Goal: Task Accomplishment & Management: Manage account settings

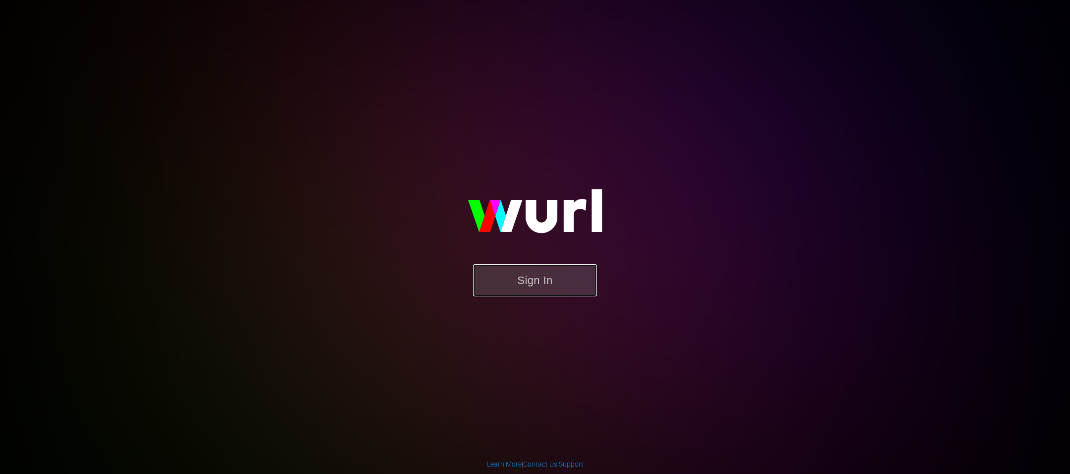
click at [554, 277] on button "Sign In" at bounding box center [535, 280] width 124 height 32
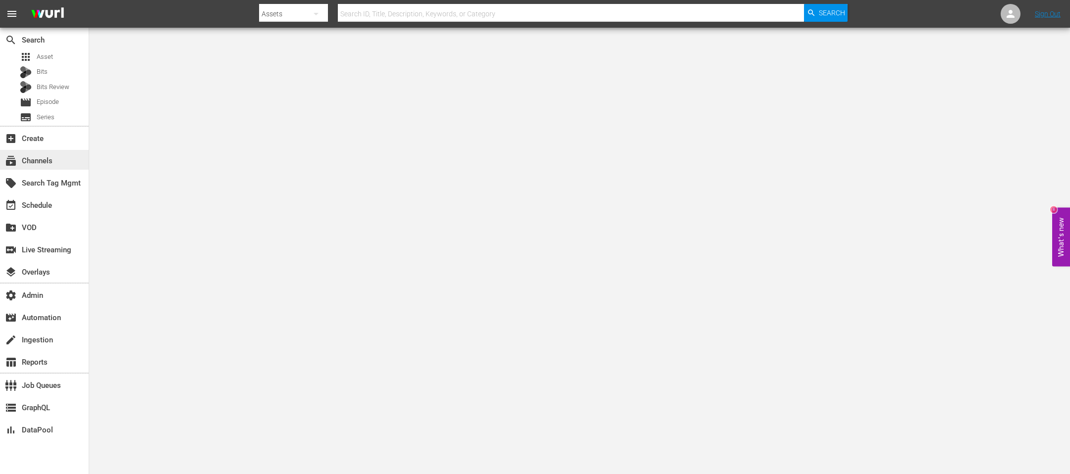
click at [49, 169] on div "subscriptions Channels" at bounding box center [44, 160] width 89 height 20
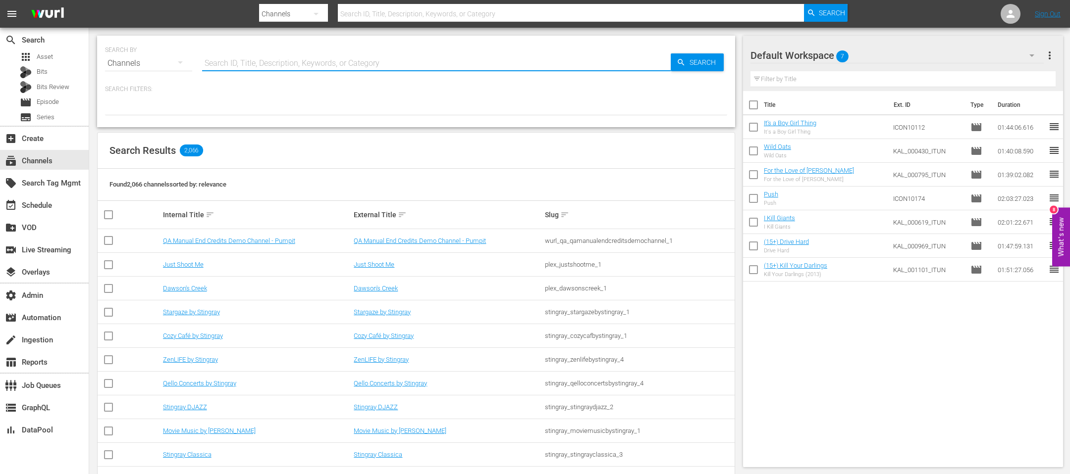
click at [301, 65] on input "text" at bounding box center [436, 64] width 469 height 24
type input "acorn"
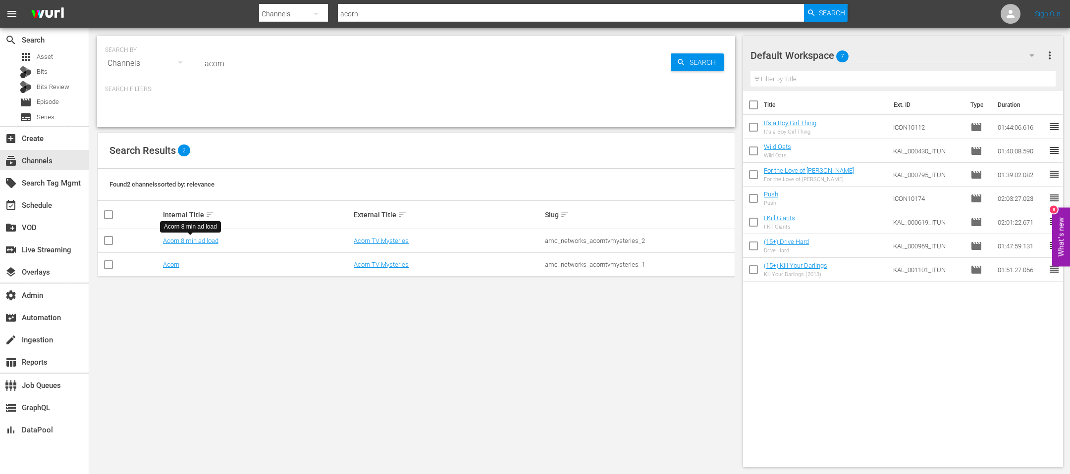
click at [238, 64] on input "acorn" at bounding box center [436, 64] width 469 height 24
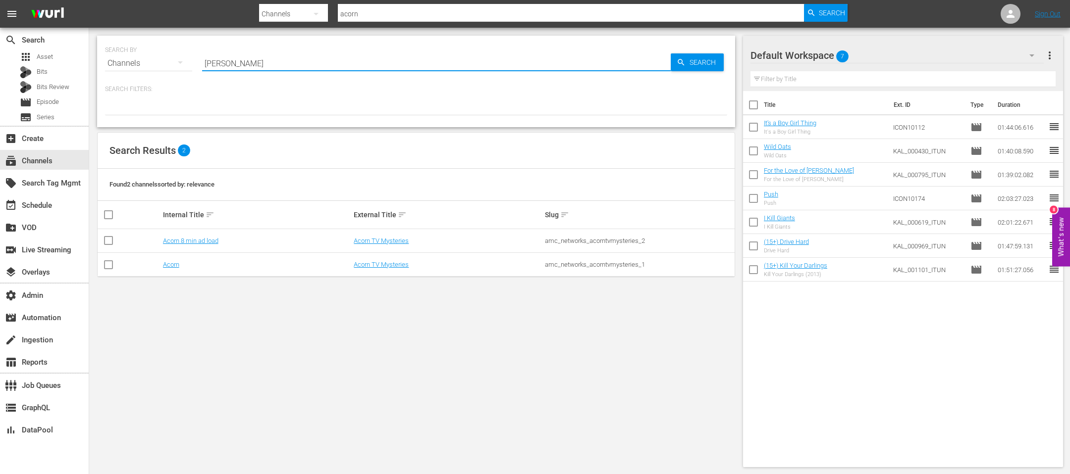
type input "brice"
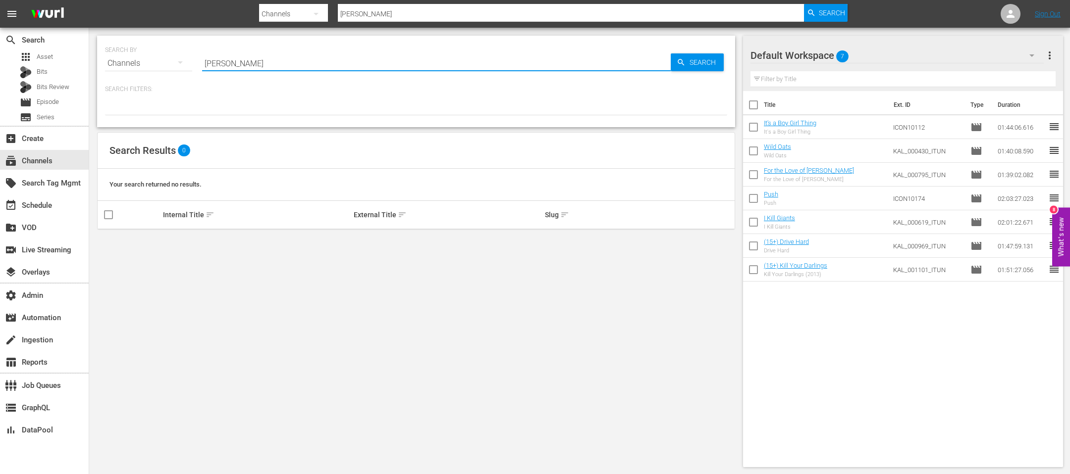
click at [238, 64] on input "brice" at bounding box center [436, 64] width 469 height 24
type input "bride"
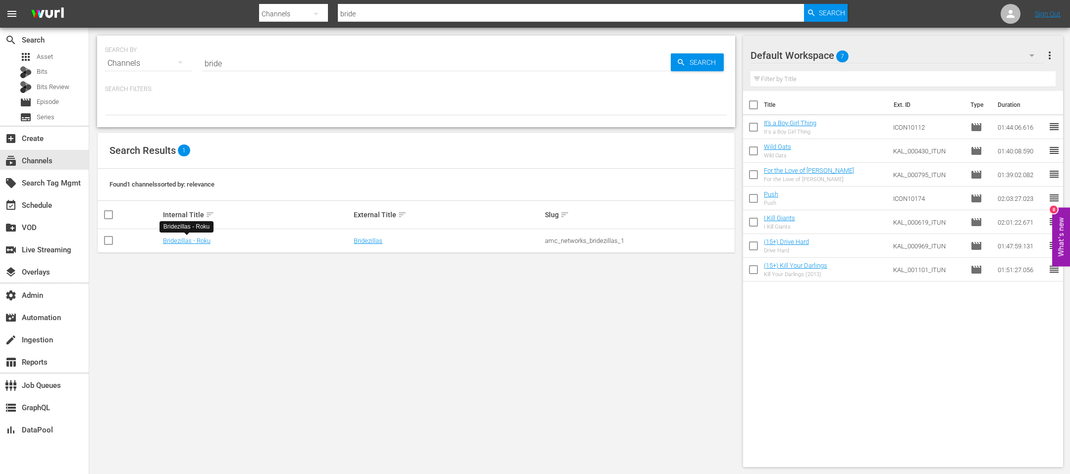
click at [271, 59] on input "bride" at bounding box center [436, 64] width 469 height 24
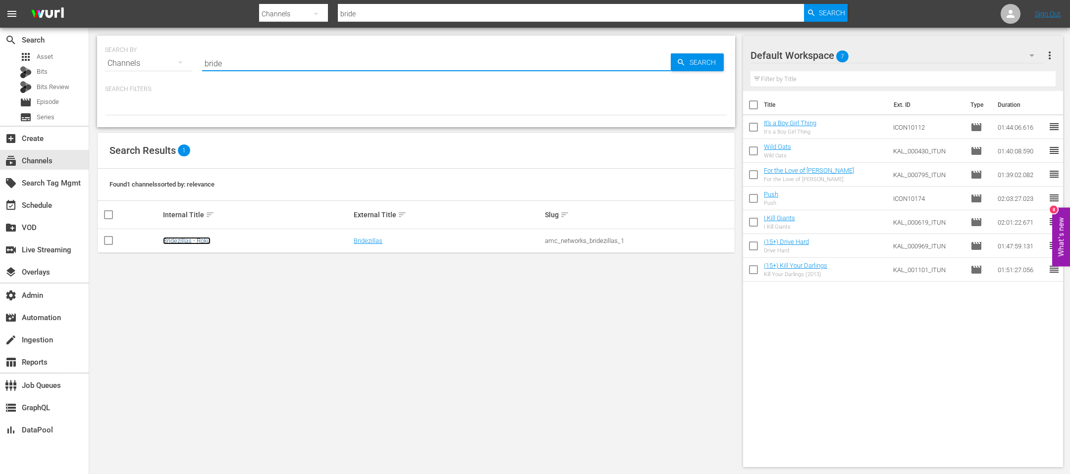
click at [186, 240] on link "Bridezillas - Roku" at bounding box center [187, 240] width 48 height 7
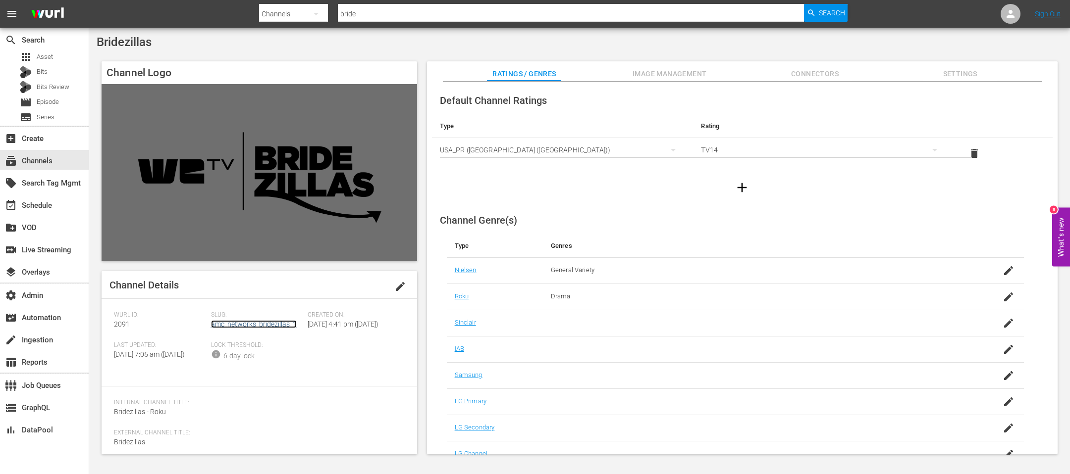
click at [216, 324] on link "amc_networks_bridezillas_1" at bounding box center [254, 324] width 86 height 8
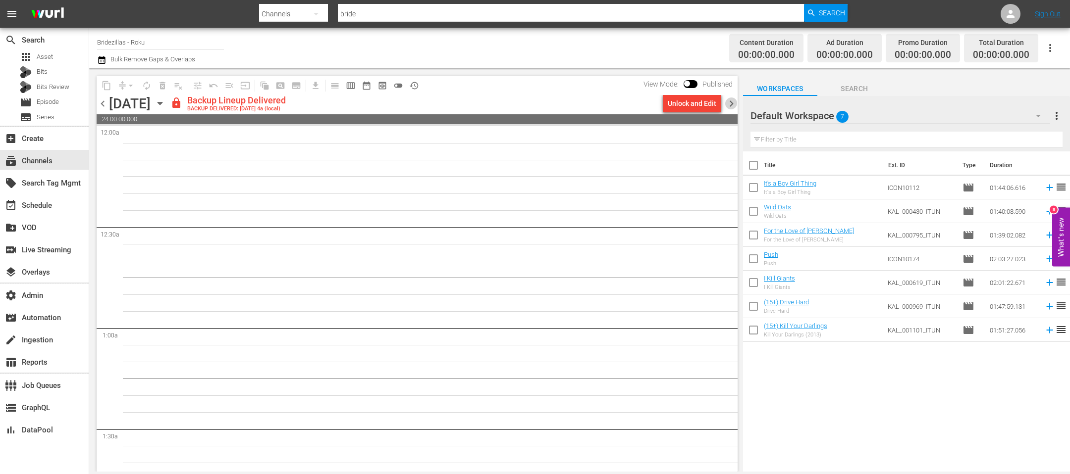
click at [735, 105] on span "chevron_right" at bounding box center [731, 104] width 12 height 12
click at [680, 110] on div "Unlock and Edit" at bounding box center [692, 104] width 49 height 18
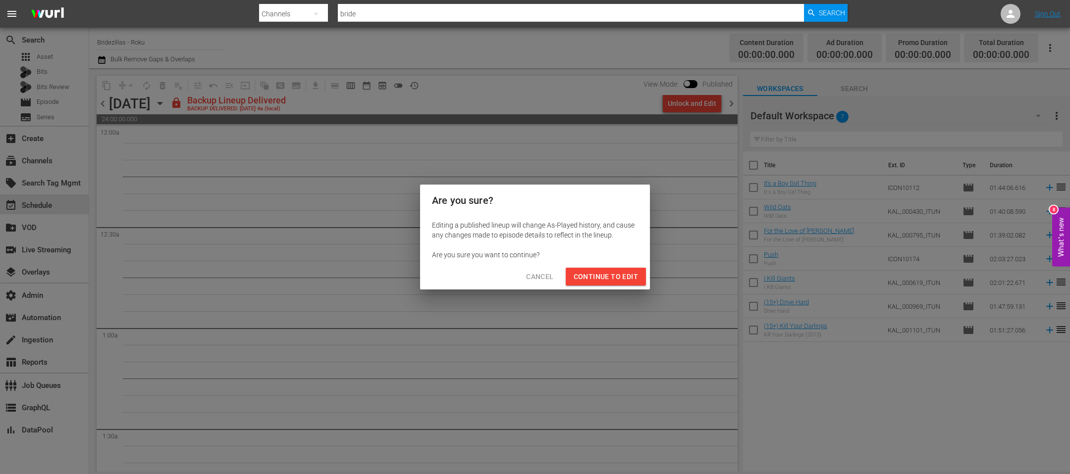
click at [616, 282] on span "Continue to Edit" at bounding box center [606, 277] width 64 height 12
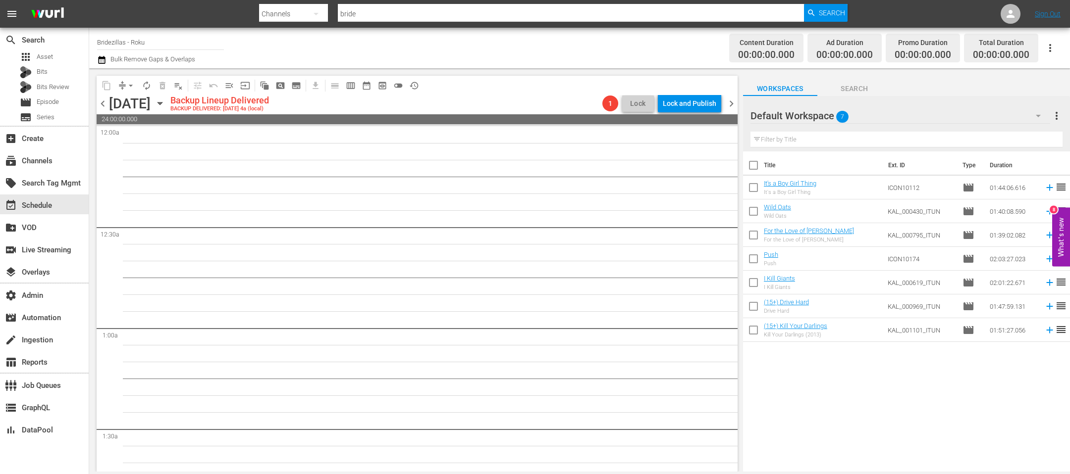
click at [737, 105] on div "content_copy compress arrow_drop_down autorenew_outlined delete_forever_outline…" at bounding box center [414, 270] width 651 height 404
click at [732, 104] on span "chevron_right" at bounding box center [731, 104] width 12 height 12
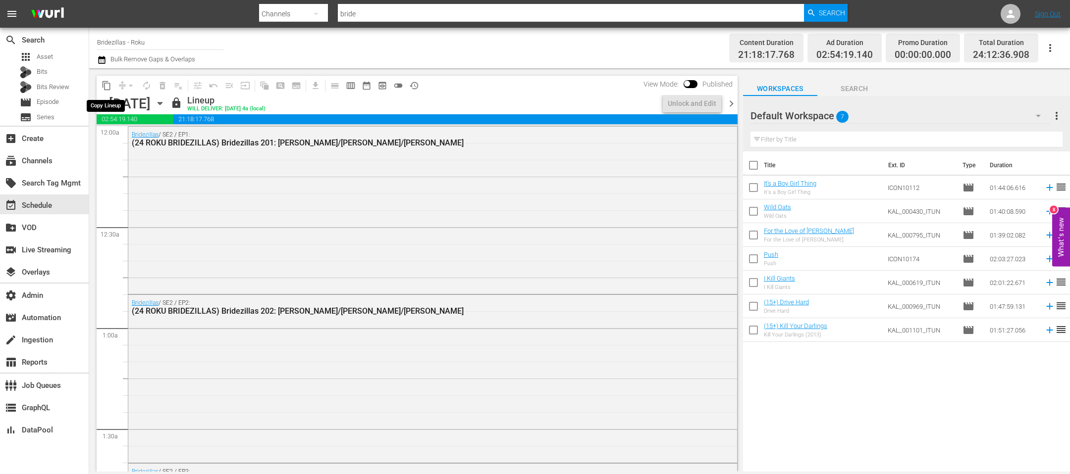
click at [105, 87] on span "content_copy" at bounding box center [107, 86] width 10 height 10
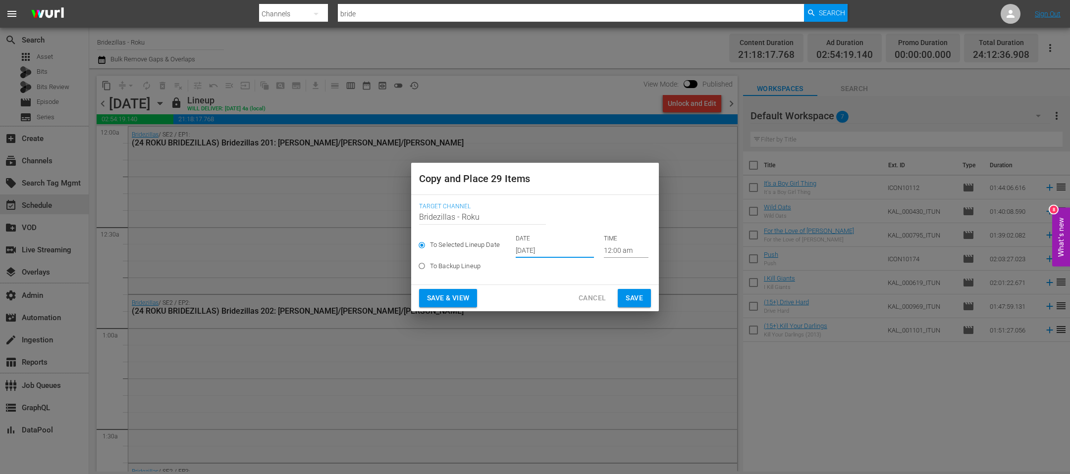
click at [537, 252] on input "[DATE]" at bounding box center [555, 250] width 78 height 15
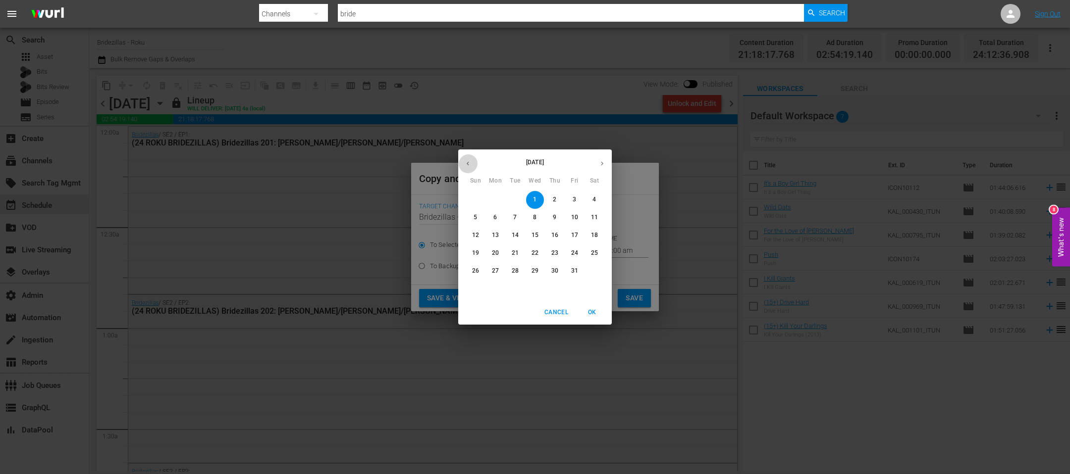
click at [467, 161] on icon "button" at bounding box center [467, 163] width 7 height 7
click at [508, 276] on button "30" at bounding box center [515, 271] width 18 height 18
type input "[DATE]"
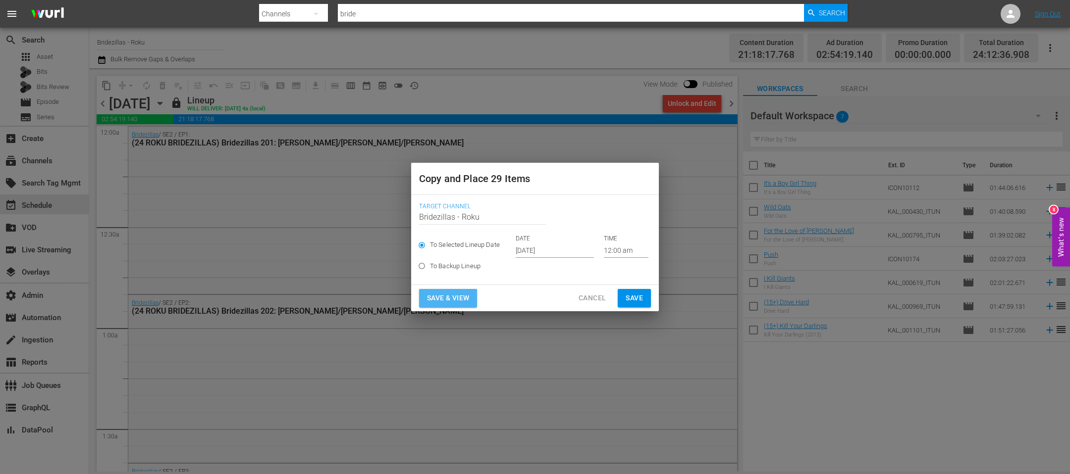
click at [445, 302] on span "Save & View" at bounding box center [448, 298] width 42 height 12
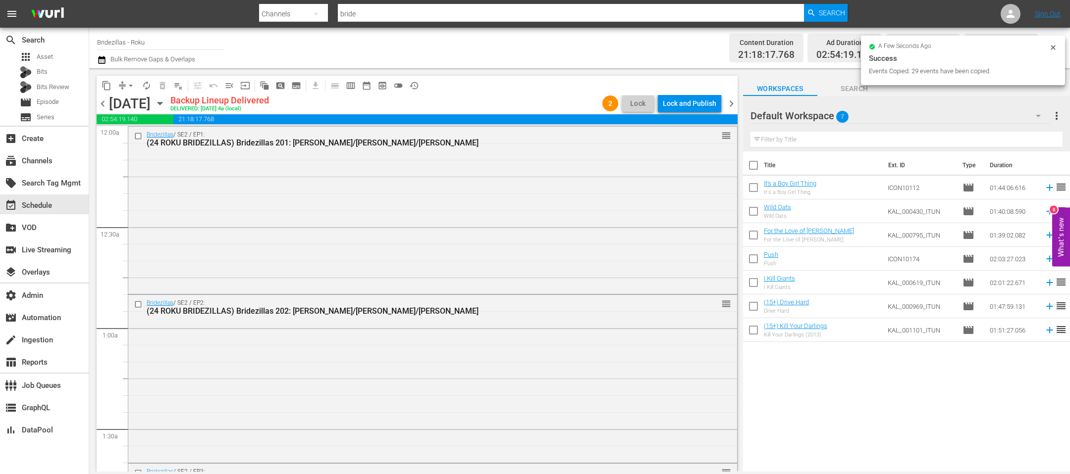
click at [712, 101] on div "Lock and Publish" at bounding box center [689, 104] width 53 height 18
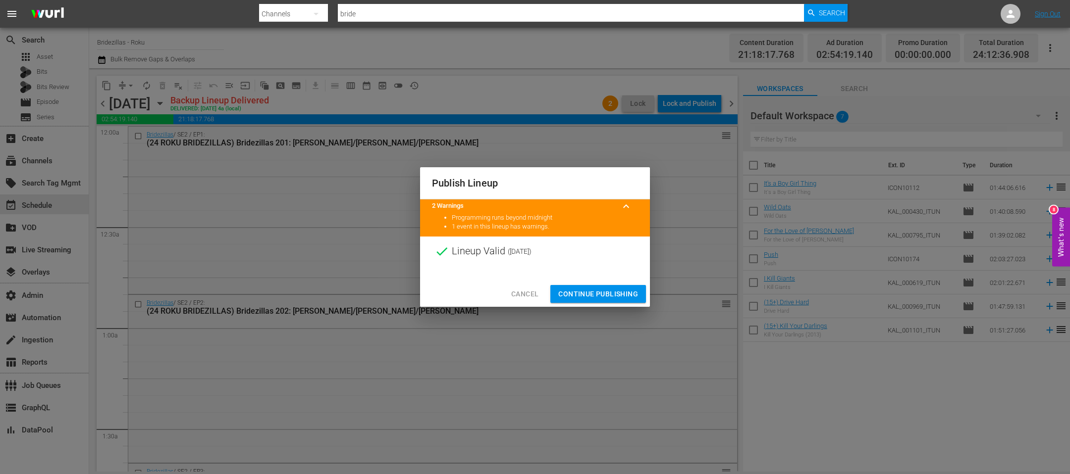
click at [603, 295] on span "Continue Publishing" at bounding box center [598, 294] width 80 height 12
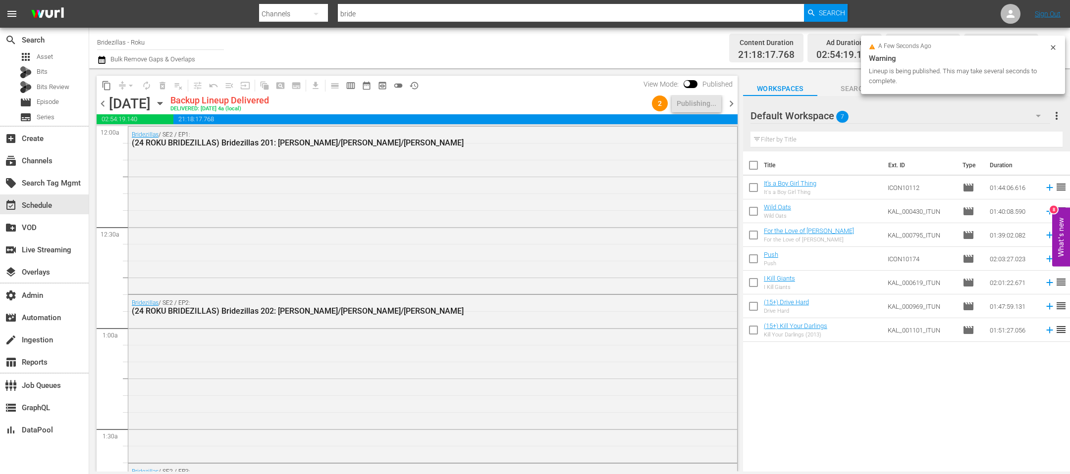
click at [107, 98] on span "chevron_left" at bounding box center [103, 104] width 12 height 12
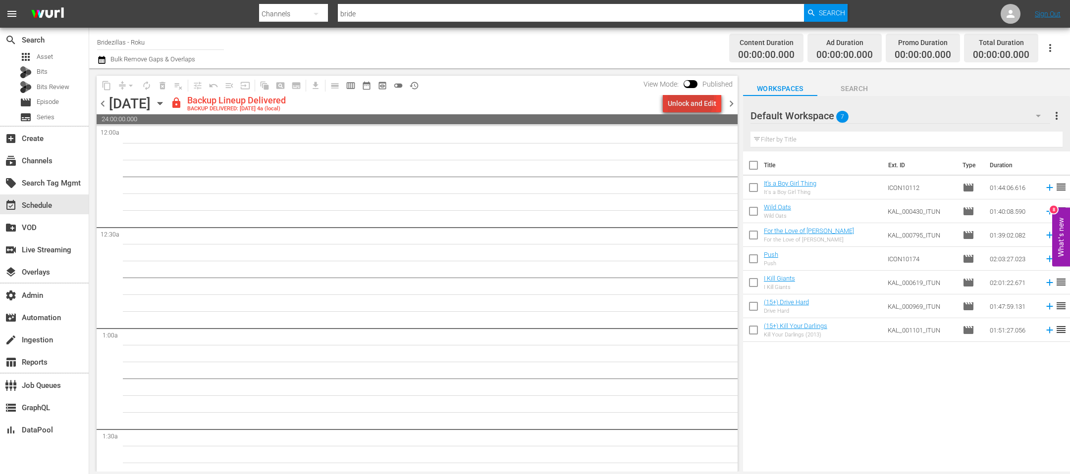
click at [677, 98] on div "Unlock and Edit" at bounding box center [692, 104] width 49 height 18
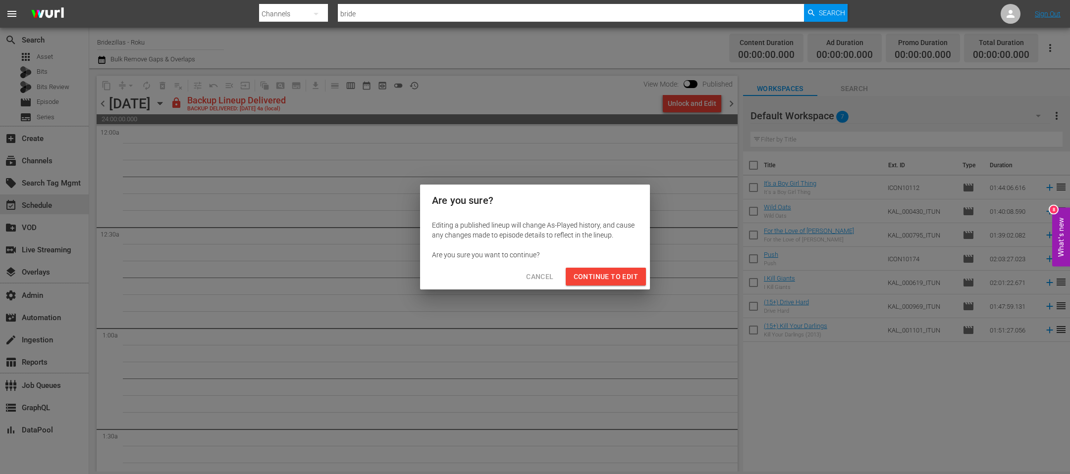
click at [626, 258] on div "Are you sure you want to continue?" at bounding box center [535, 255] width 206 height 10
click at [622, 275] on span "Continue to Edit" at bounding box center [606, 277] width 64 height 12
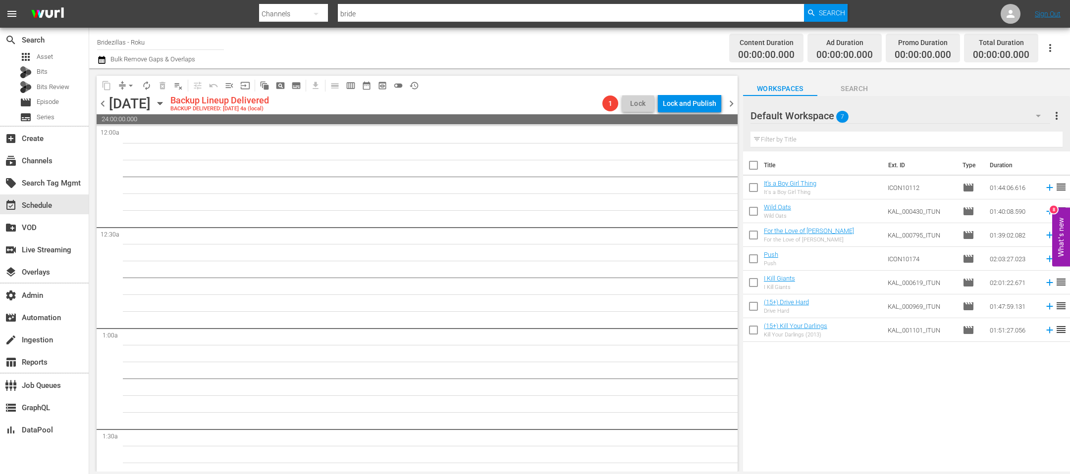
click at [734, 105] on span "chevron_right" at bounding box center [731, 104] width 12 height 12
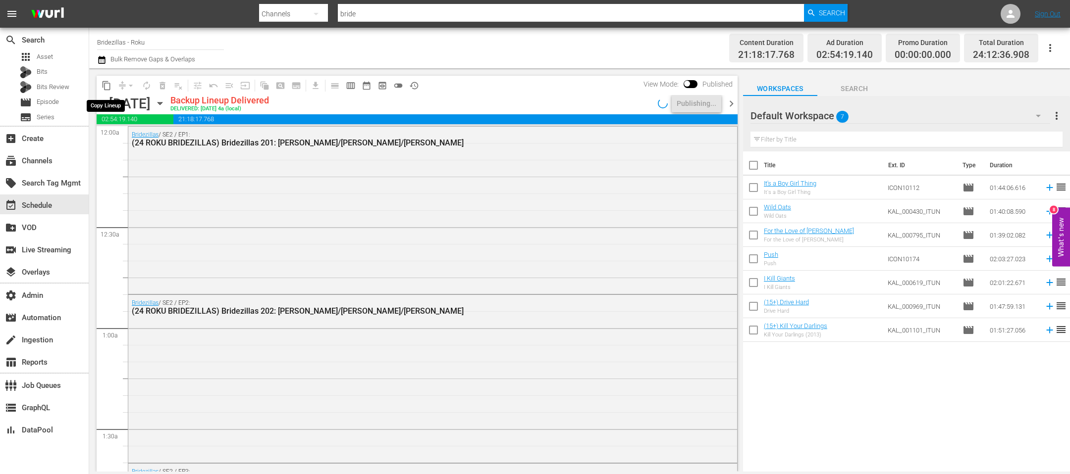
click at [108, 85] on span "content_copy" at bounding box center [107, 86] width 10 height 10
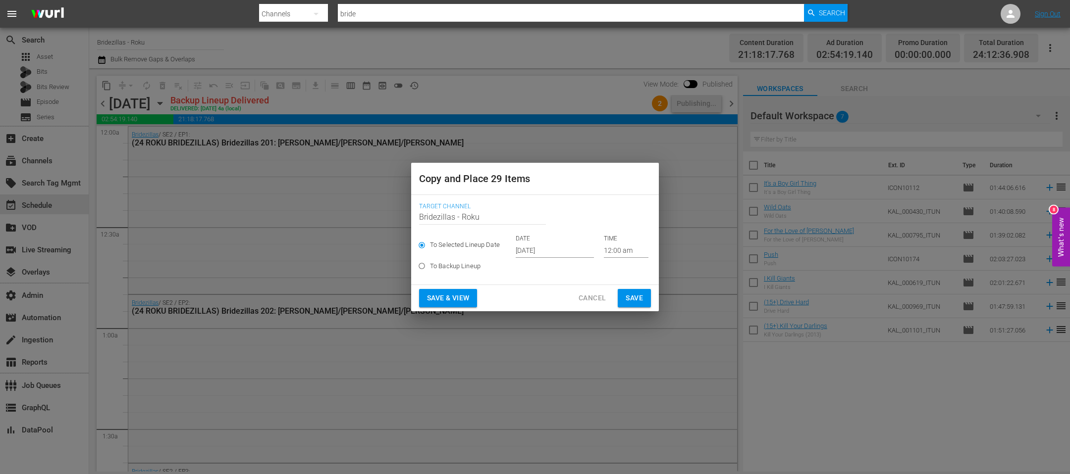
click at [516, 259] on label "To Backup Lineup" at bounding box center [528, 266] width 229 height 16
click at [430, 260] on input "To Backup Lineup" at bounding box center [422, 268] width 16 height 16
radio input "true"
click at [485, 243] on span "To Selected Lineup Date" at bounding box center [465, 245] width 70 height 10
click at [430, 243] on input "To Selected Lineup Date" at bounding box center [422, 247] width 16 height 16
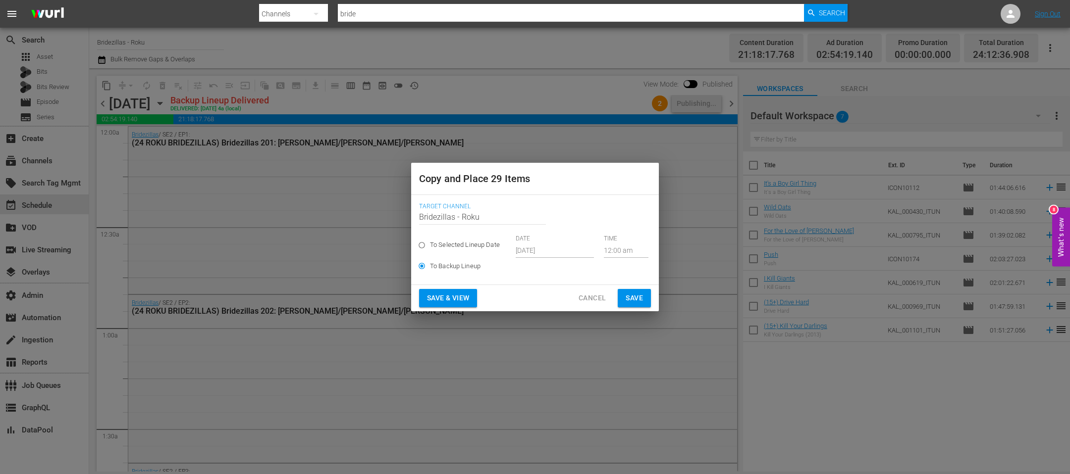
radio input "true"
click at [523, 251] on input "[DATE]" at bounding box center [555, 250] width 78 height 15
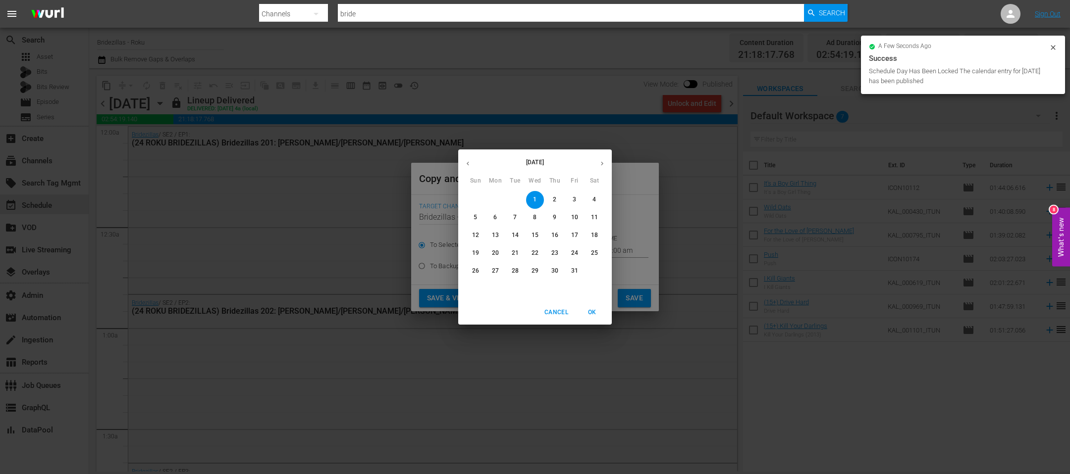
click at [470, 167] on button "button" at bounding box center [467, 163] width 19 height 19
click at [474, 274] on p "28" at bounding box center [475, 271] width 7 height 8
type input "Sep 28th 2025"
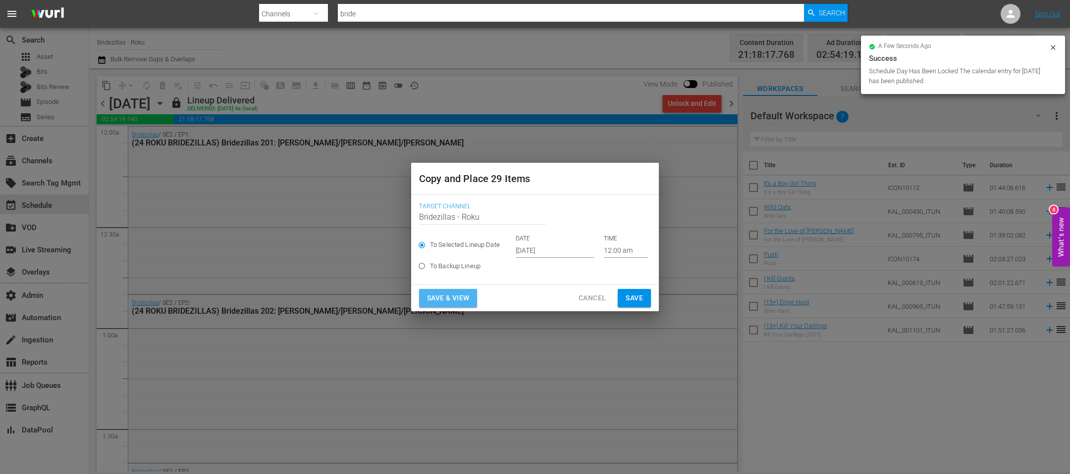
click at [451, 298] on span "Save & View" at bounding box center [448, 298] width 42 height 12
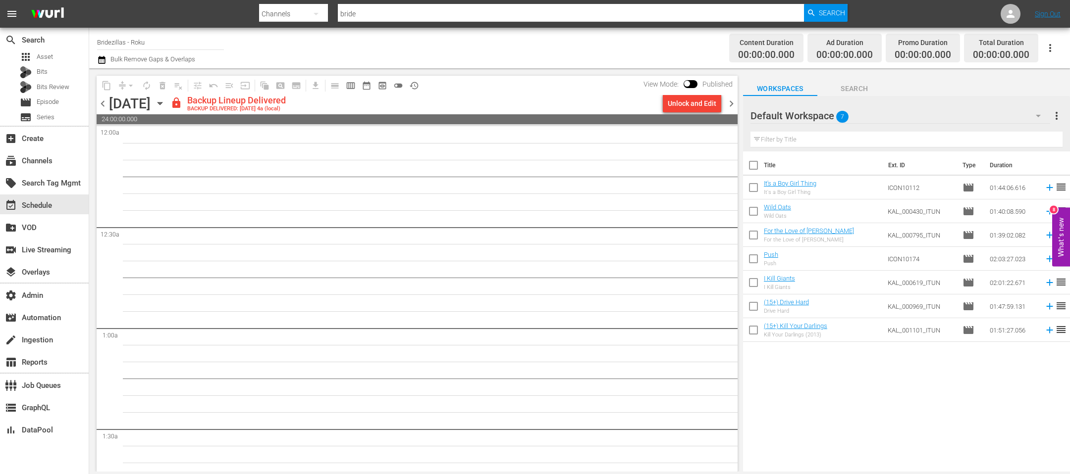
drag, startPoint x: 672, startPoint y: 103, endPoint x: 745, endPoint y: 94, distance: 74.4
click at [738, 91] on div "content_copy compress arrow_drop_down autorenew_outlined delete_forever_outline…" at bounding box center [414, 270] width 651 height 404
click at [733, 105] on span "chevron_right" at bounding box center [731, 104] width 12 height 12
click at [733, 108] on span "chevron_right" at bounding box center [731, 104] width 12 height 12
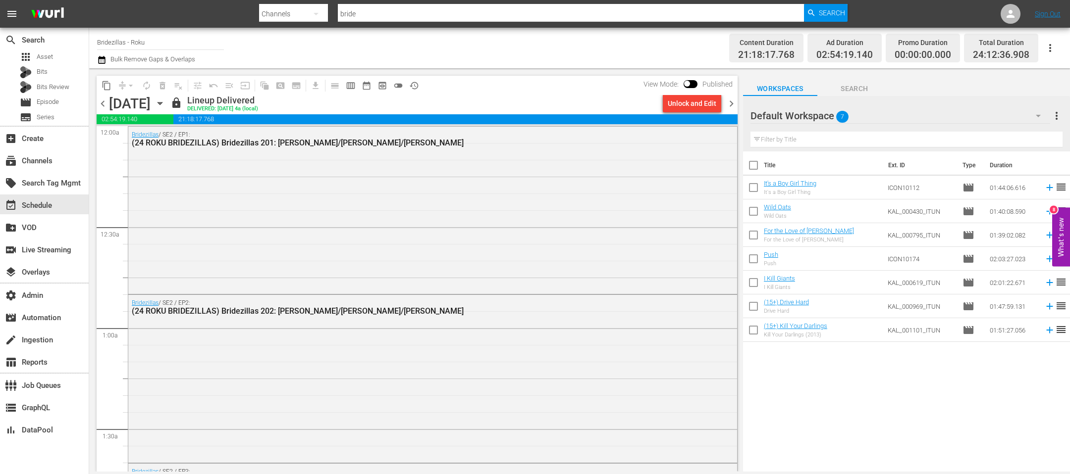
click at [103, 88] on span "content_copy" at bounding box center [107, 86] width 10 height 10
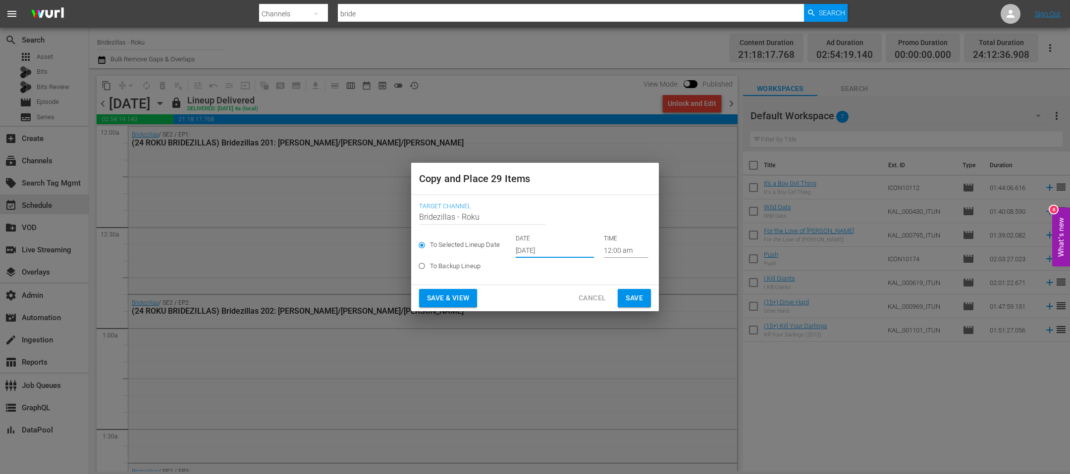
click at [540, 258] on input "Oct 1st 2025" at bounding box center [555, 250] width 78 height 15
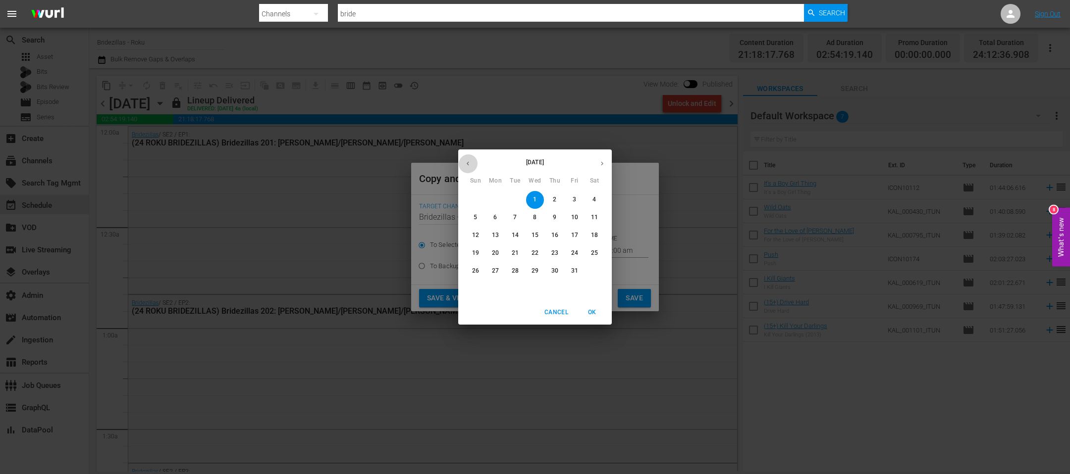
click at [467, 163] on icon "button" at bounding box center [468, 164] width 2 height 4
click at [491, 272] on span "29" at bounding box center [495, 271] width 18 height 8
type input "Sep 29th 2025"
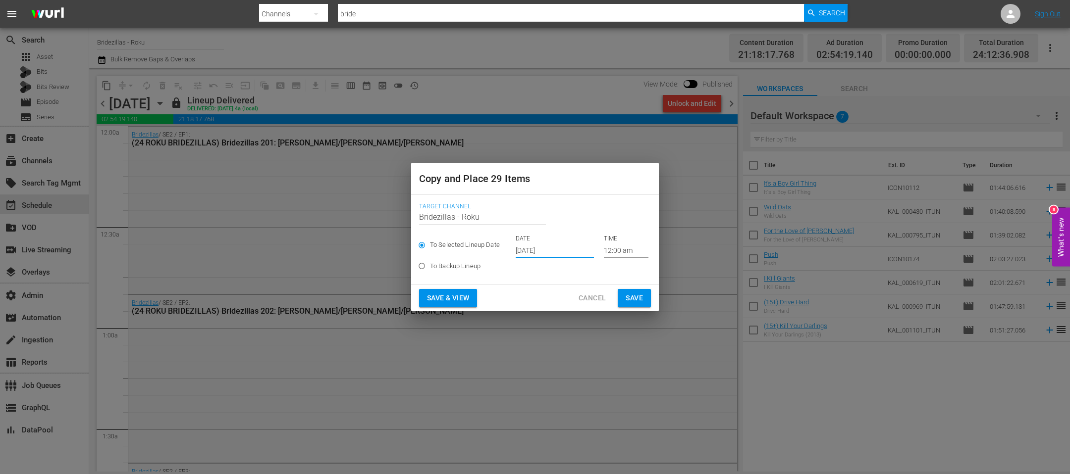
click at [450, 297] on span "Save & View" at bounding box center [448, 298] width 42 height 12
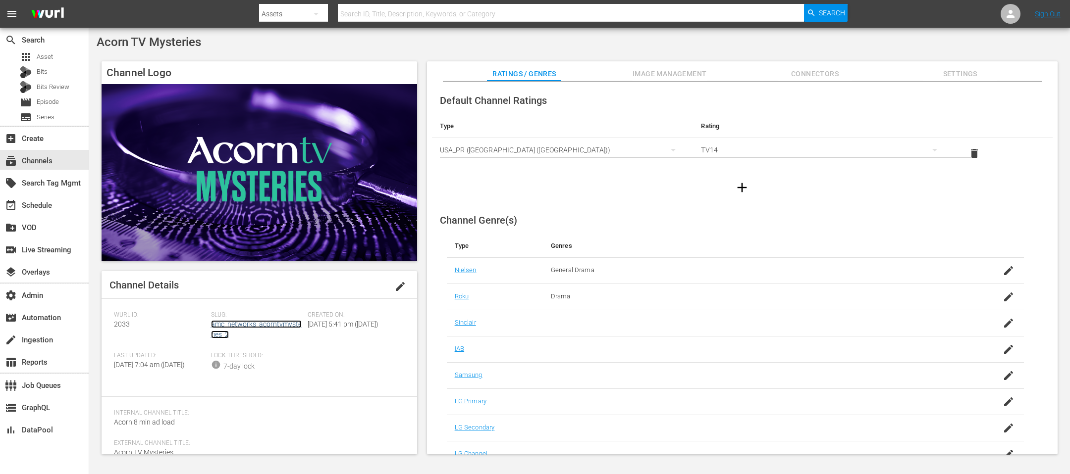
click at [247, 316] on link "amc_networks_acorntvmysteries_2" at bounding box center [256, 329] width 91 height 18
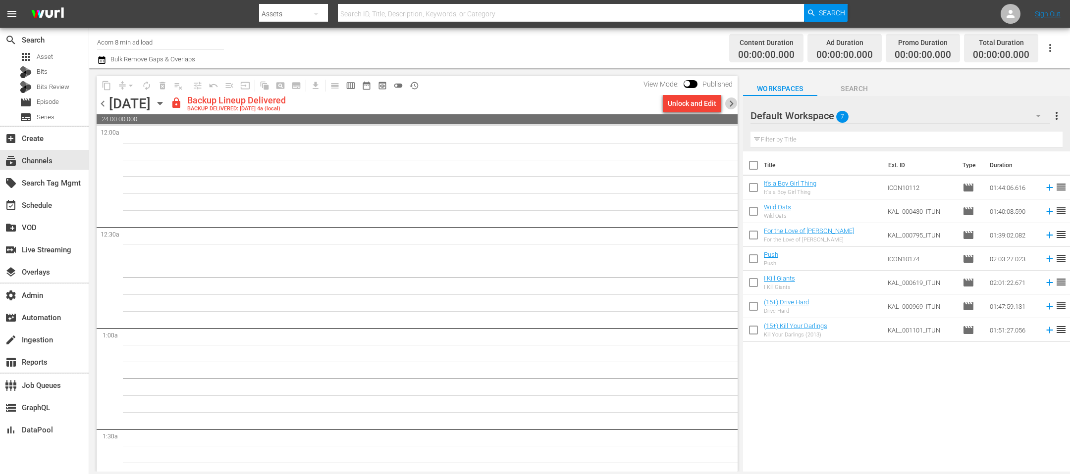
click at [713, 105] on span "chevron_right" at bounding box center [731, 104] width 12 height 12
click at [713, 104] on span "chevron_right" at bounding box center [731, 104] width 12 height 12
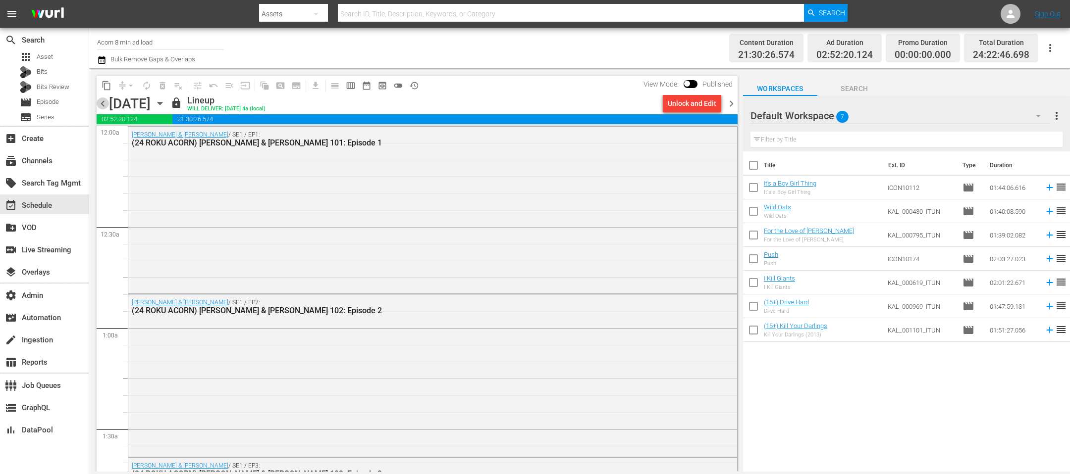
click at [102, 102] on span "chevron_left" at bounding box center [103, 104] width 12 height 12
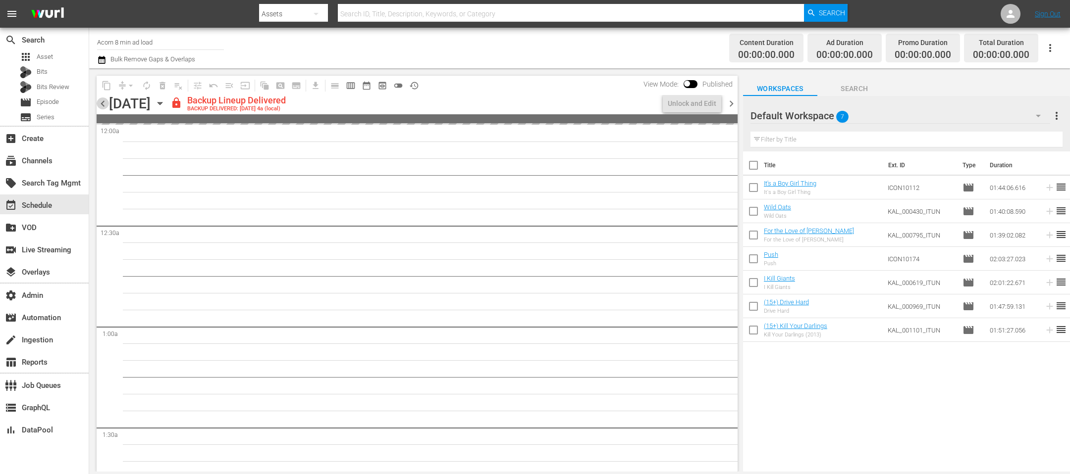
click at [102, 102] on span "chevron_left" at bounding box center [103, 104] width 12 height 12
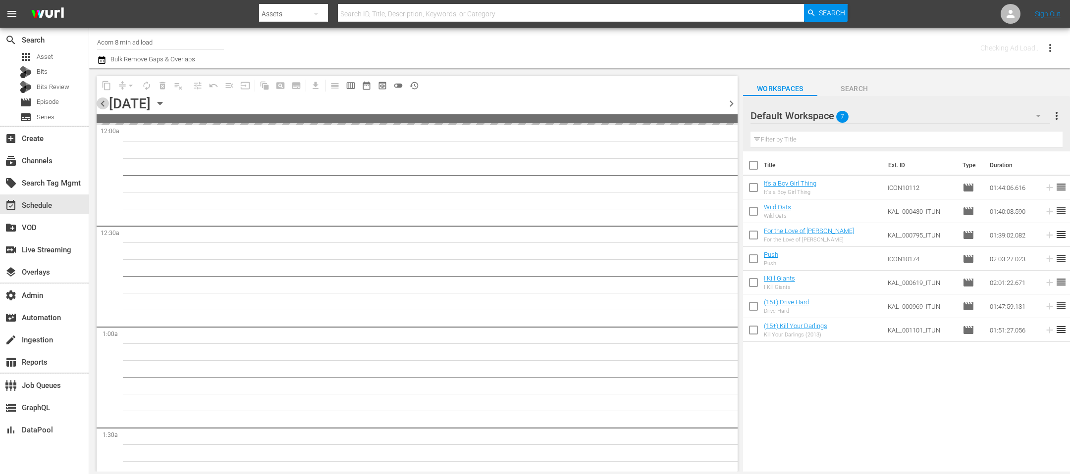
click at [102, 102] on span "chevron_left" at bounding box center [103, 104] width 12 height 12
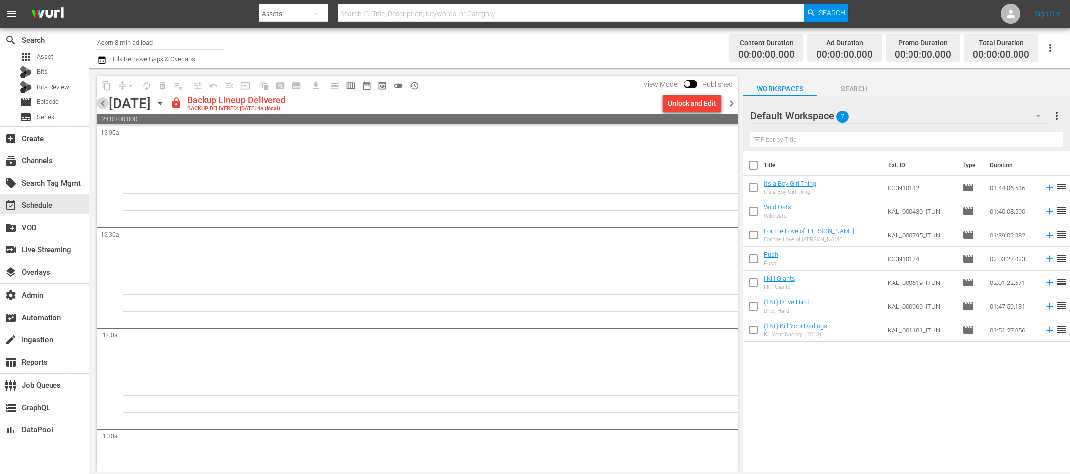
click at [102, 102] on span "chevron_left" at bounding box center [103, 104] width 12 height 12
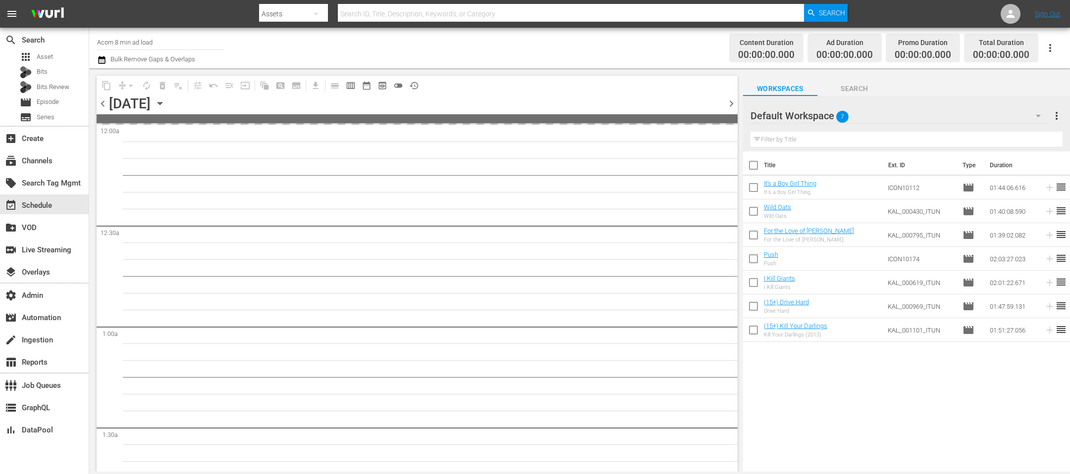
click at [102, 102] on span "chevron_left" at bounding box center [103, 104] width 12 height 12
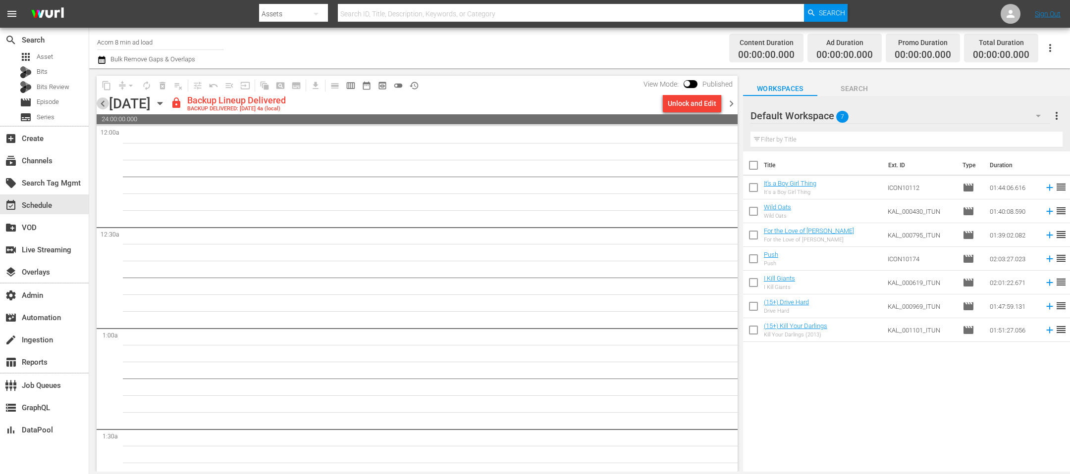
click at [102, 102] on span "chevron_left" at bounding box center [103, 104] width 12 height 12
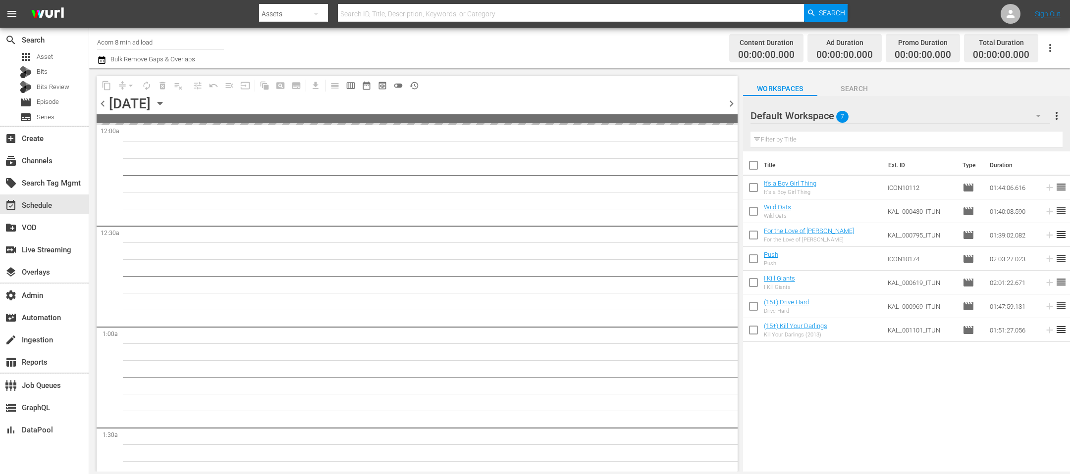
click at [102, 102] on span "chevron_left" at bounding box center [103, 104] width 12 height 12
click at [713, 99] on span "chevron_right" at bounding box center [731, 104] width 12 height 12
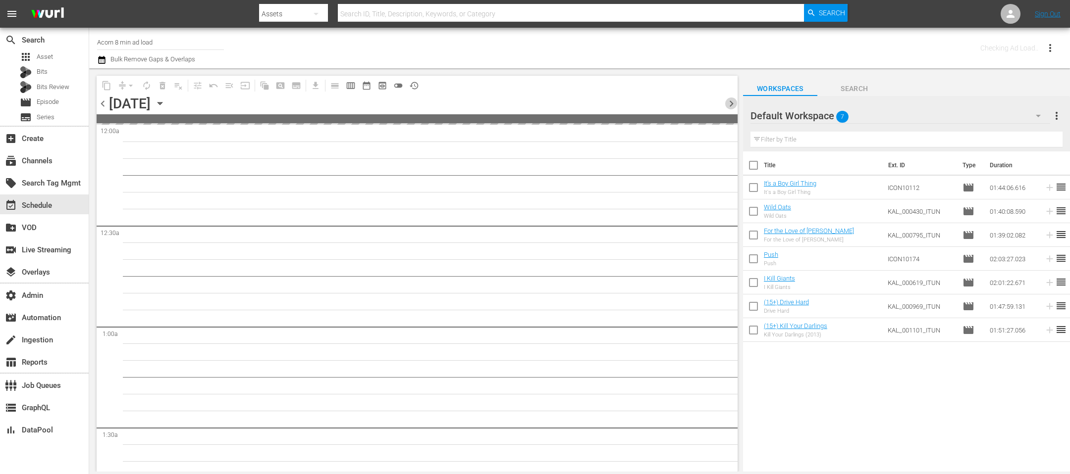
click at [713, 99] on span "chevron_right" at bounding box center [731, 104] width 12 height 12
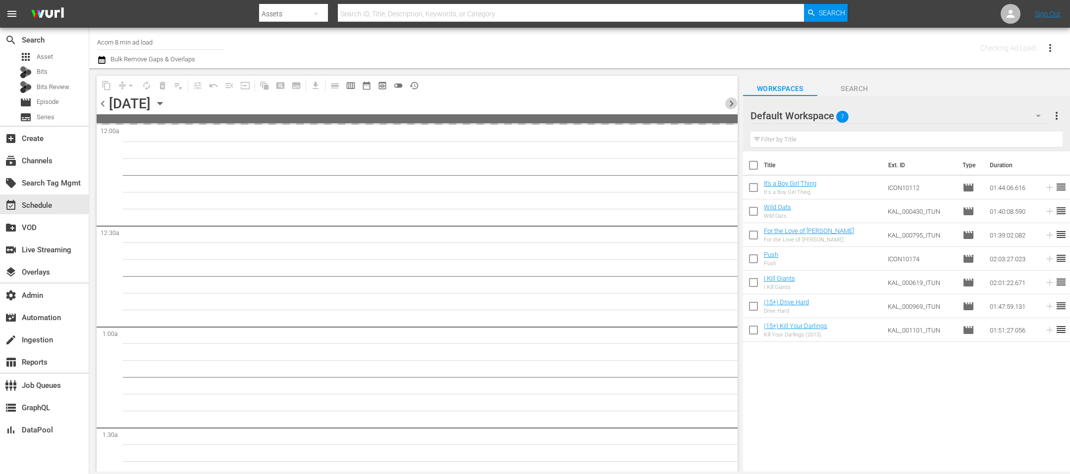
click at [713, 99] on span "chevron_right" at bounding box center [731, 104] width 12 height 12
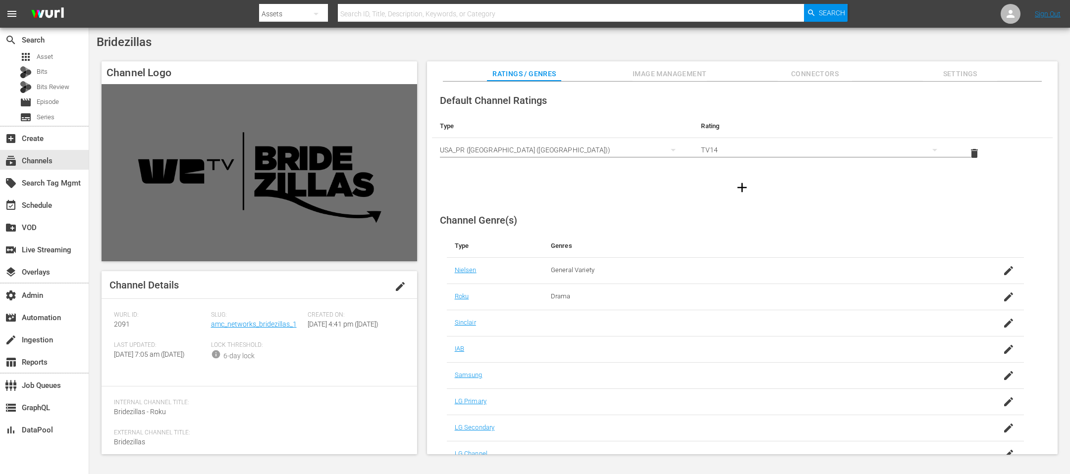
click at [232, 329] on div "Slug: amc_networks_bridezillas_1" at bounding box center [259, 327] width 97 height 30
click at [232, 326] on link "amc_networks_bridezillas_1" at bounding box center [254, 324] width 86 height 8
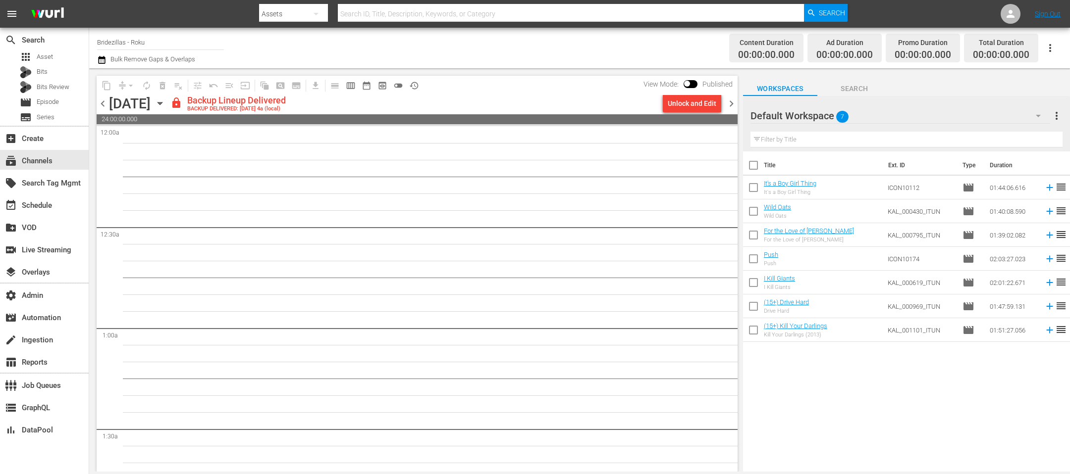
click at [735, 103] on span "chevron_right" at bounding box center [731, 104] width 12 height 12
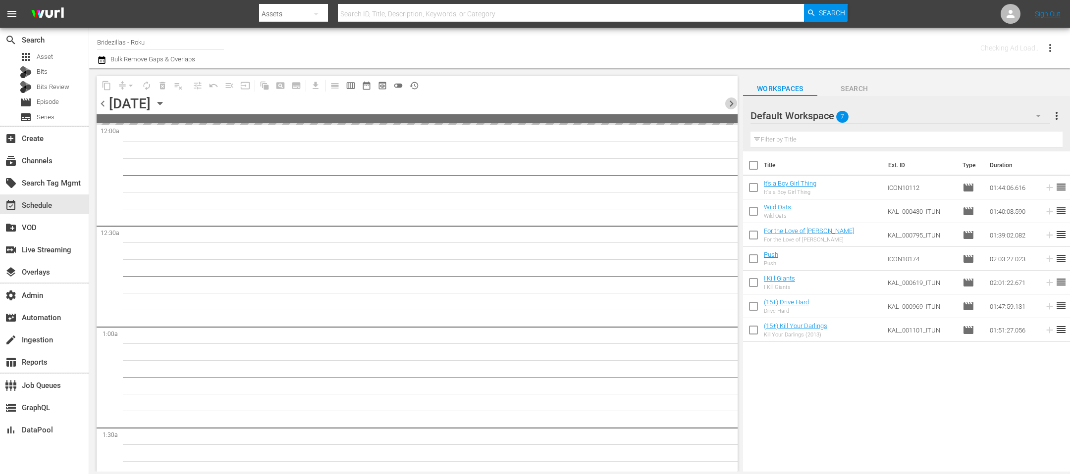
click at [735, 103] on span "chevron_right" at bounding box center [731, 104] width 12 height 12
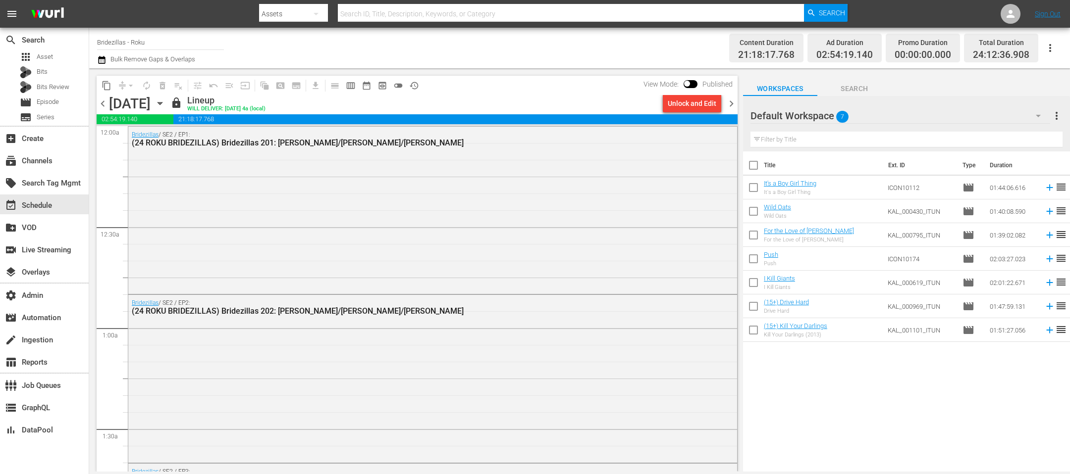
click at [104, 62] on icon "button" at bounding box center [101, 60] width 9 height 12
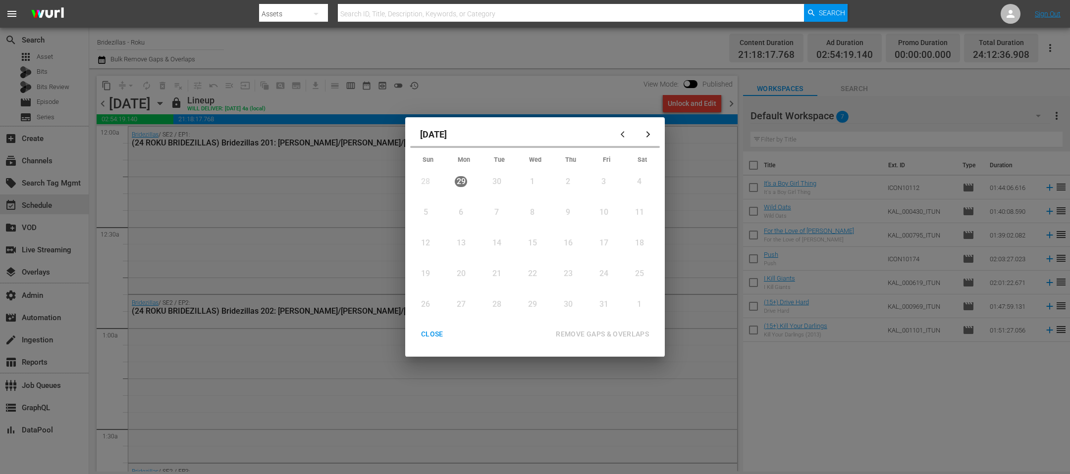
click at [286, 54] on div "October 2025 Sun Mon Tue Wed Thu Fri Sat 28 View Lineup 29 View Lineup 30 View …" at bounding box center [535, 237] width 1070 height 474
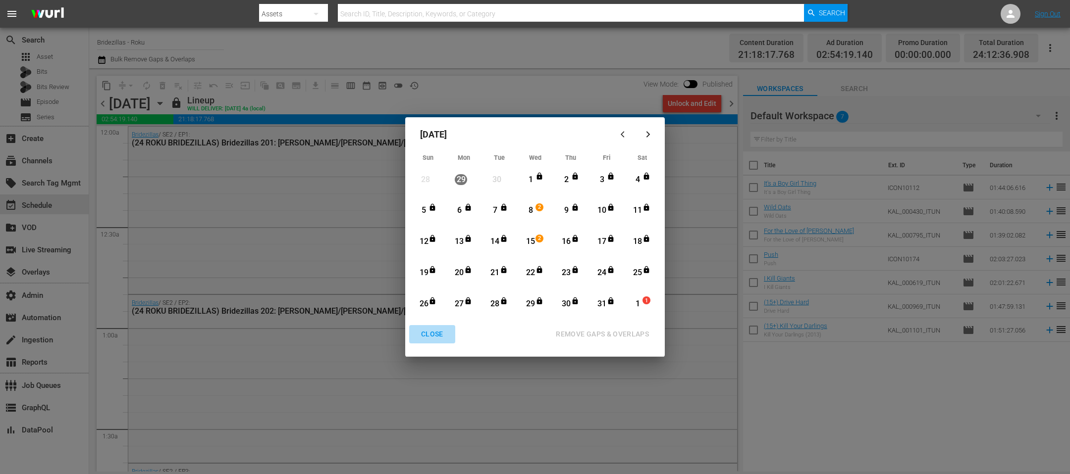
click at [426, 337] on div "CLOSE" at bounding box center [432, 334] width 38 height 12
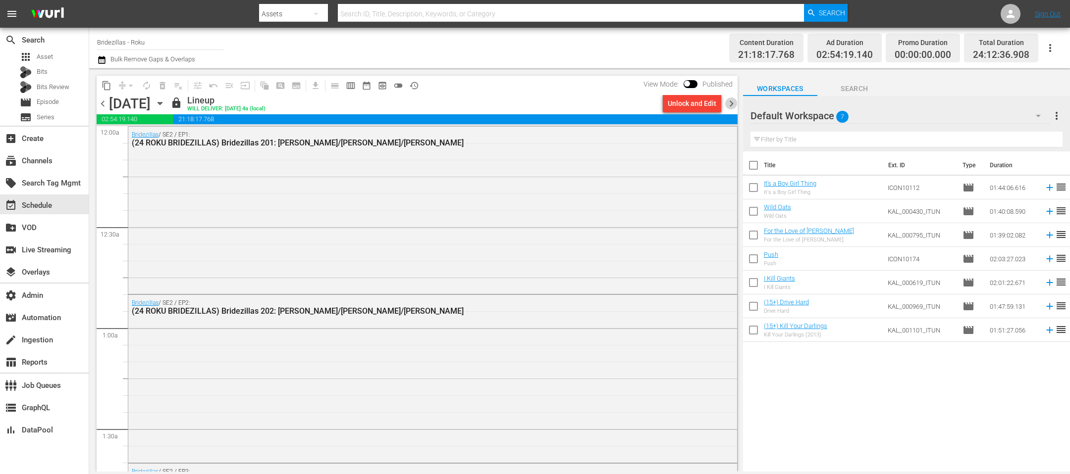
click at [734, 105] on span "chevron_right" at bounding box center [731, 104] width 12 height 12
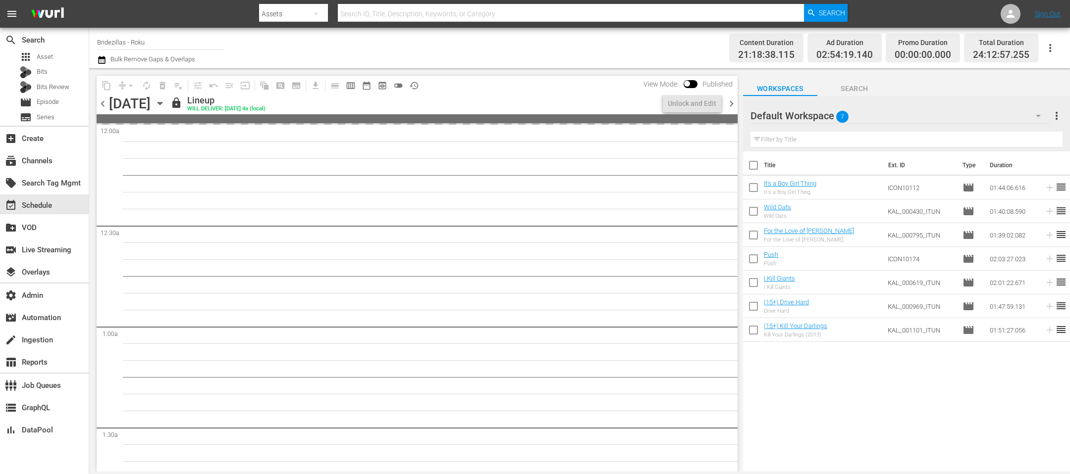
click at [738, 105] on div "content_copy compress arrow_drop_down autorenew_outlined delete_forever_outline…" at bounding box center [414, 270] width 651 height 404
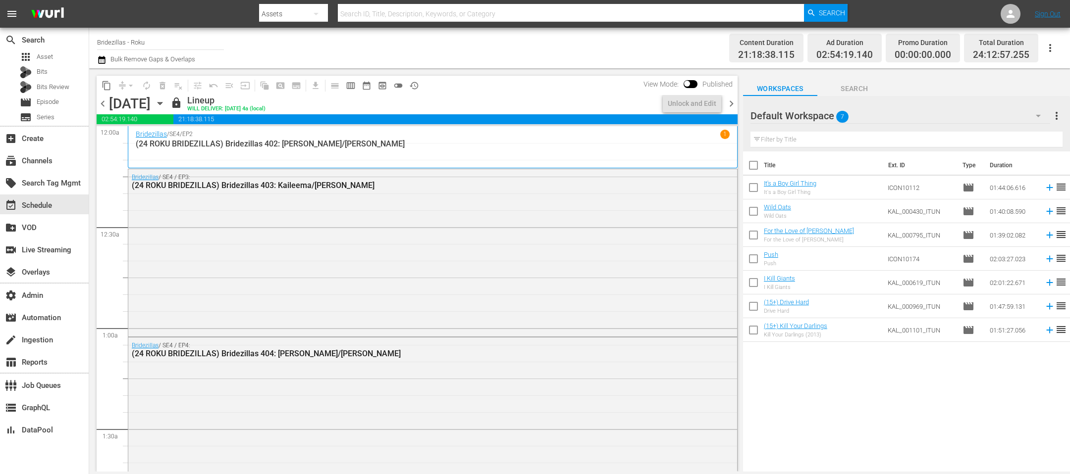
click at [736, 105] on span "chevron_right" at bounding box center [731, 104] width 12 height 12
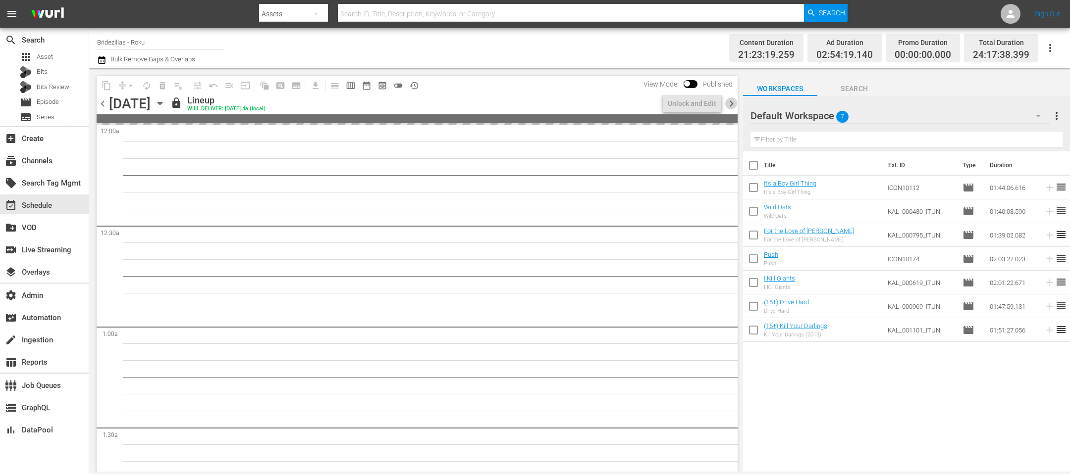
click at [736, 105] on span "chevron_right" at bounding box center [731, 104] width 12 height 12
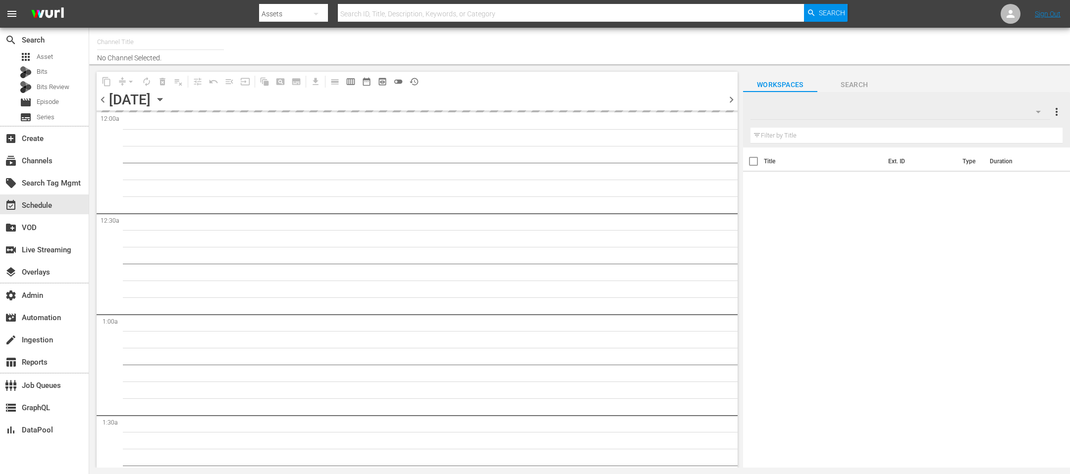
type input "Bridezillas - Roku (2091)"
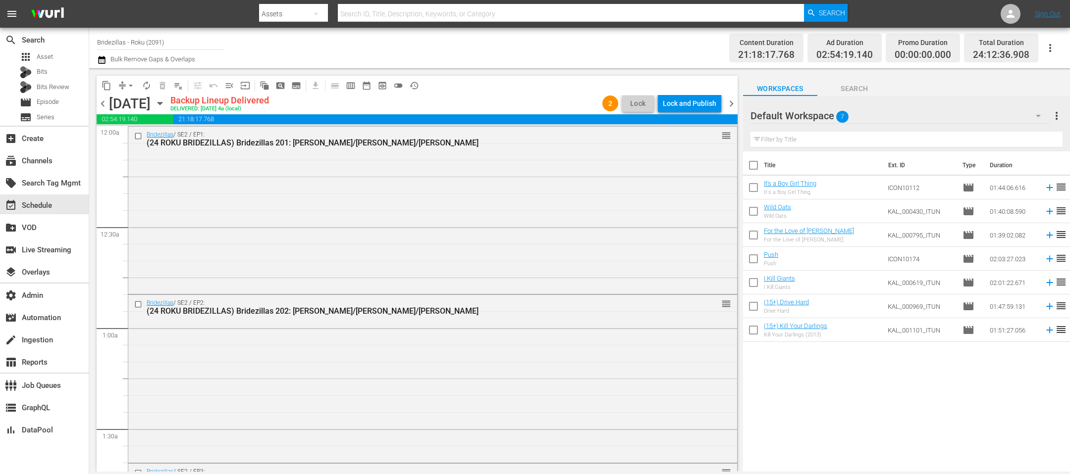
click at [690, 100] on div "Lock and Publish" at bounding box center [689, 104] width 53 height 18
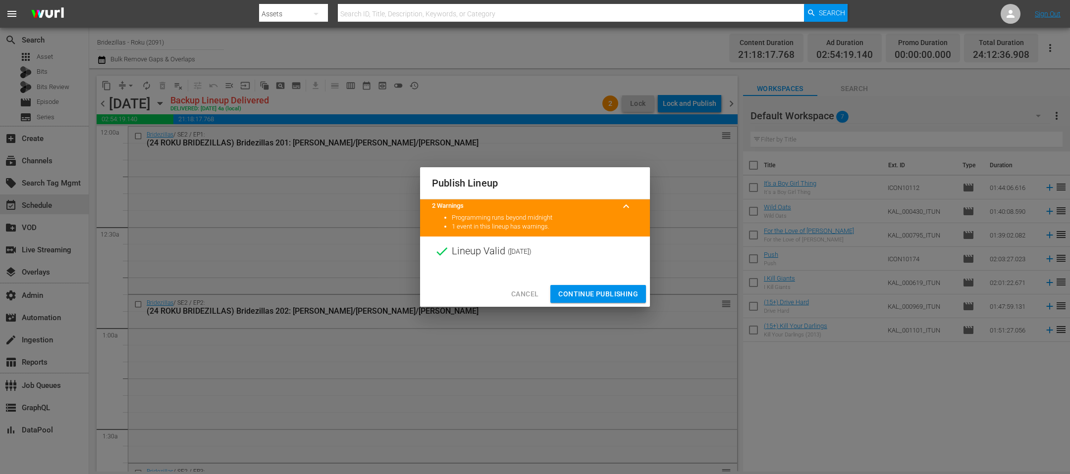
click at [604, 290] on span "Continue Publishing" at bounding box center [598, 294] width 80 height 12
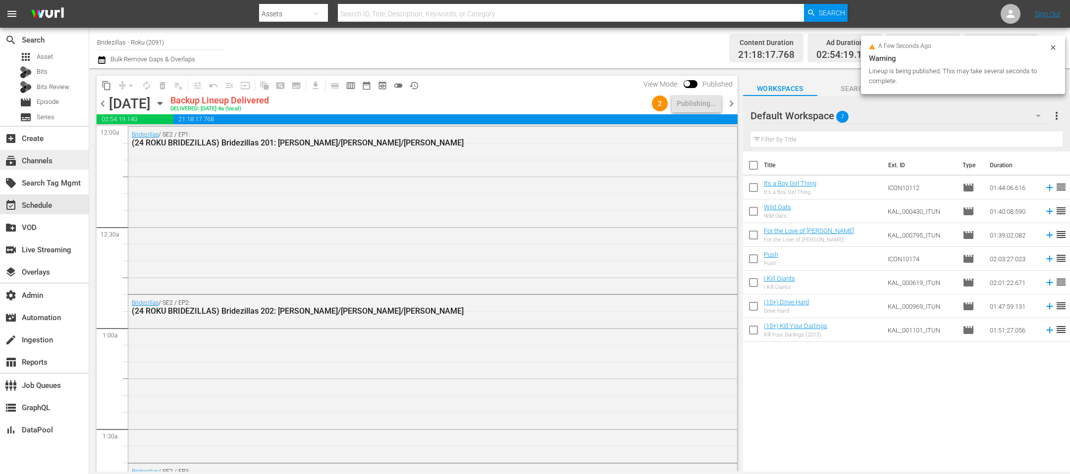
click at [43, 160] on div "subscriptions Channels" at bounding box center [27, 159] width 55 height 9
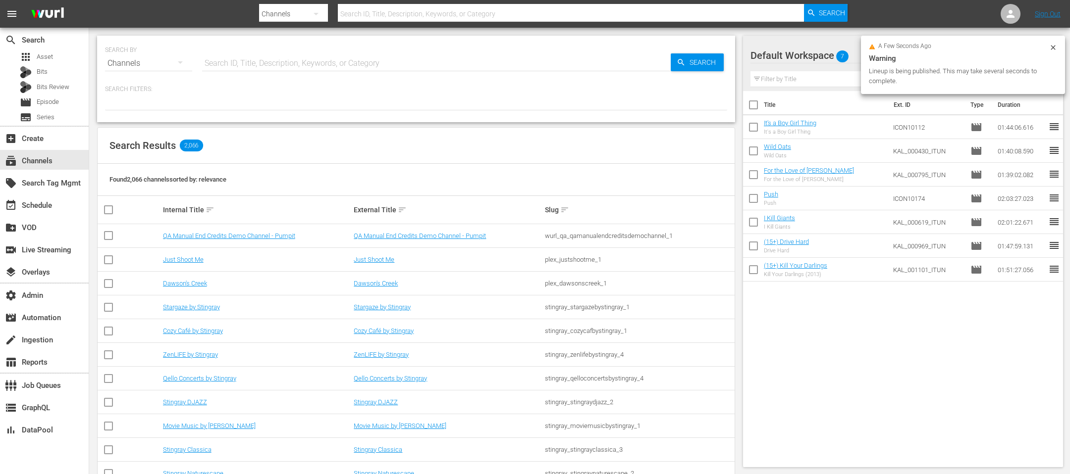
click at [269, 61] on input "text" at bounding box center [436, 64] width 469 height 24
type input "acorn"
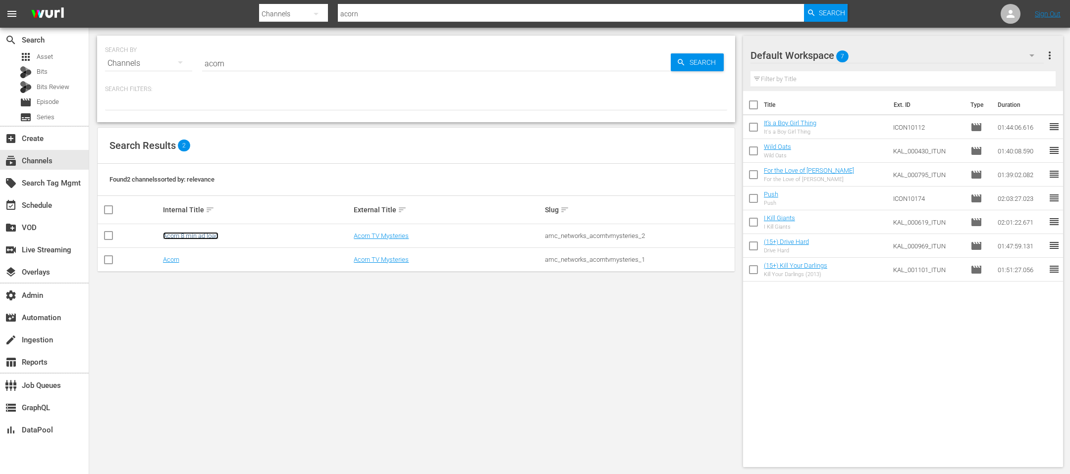
click at [179, 234] on link "Acorn 8 min ad load" at bounding box center [190, 235] width 55 height 7
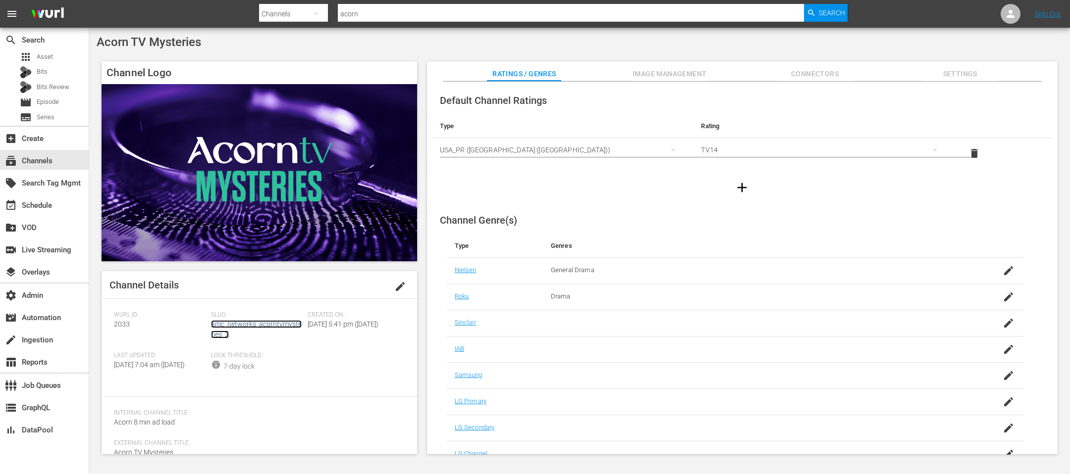
click at [248, 325] on link "amc_networks_acorntvmysteries_2" at bounding box center [256, 329] width 91 height 18
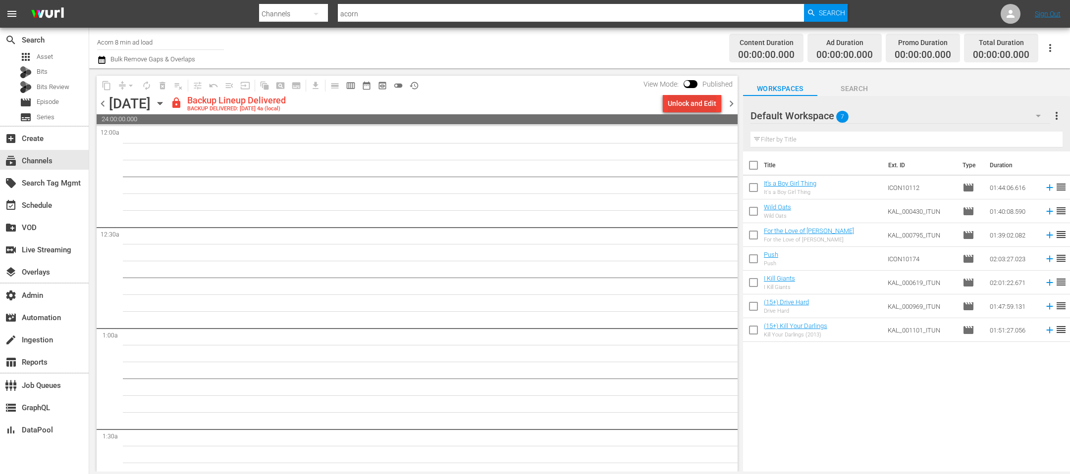
click at [676, 107] on div "Unlock and Edit" at bounding box center [692, 104] width 49 height 18
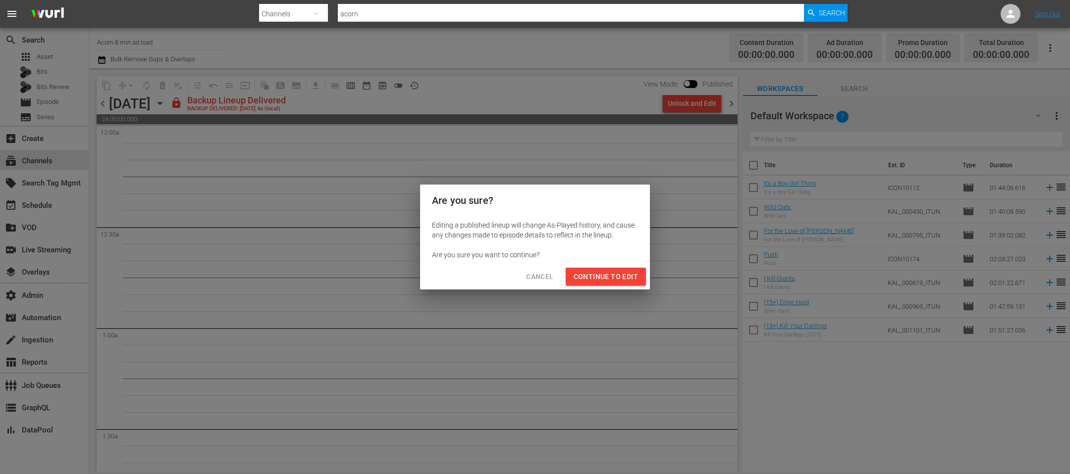
click at [616, 271] on span "Continue to Edit" at bounding box center [606, 277] width 64 height 12
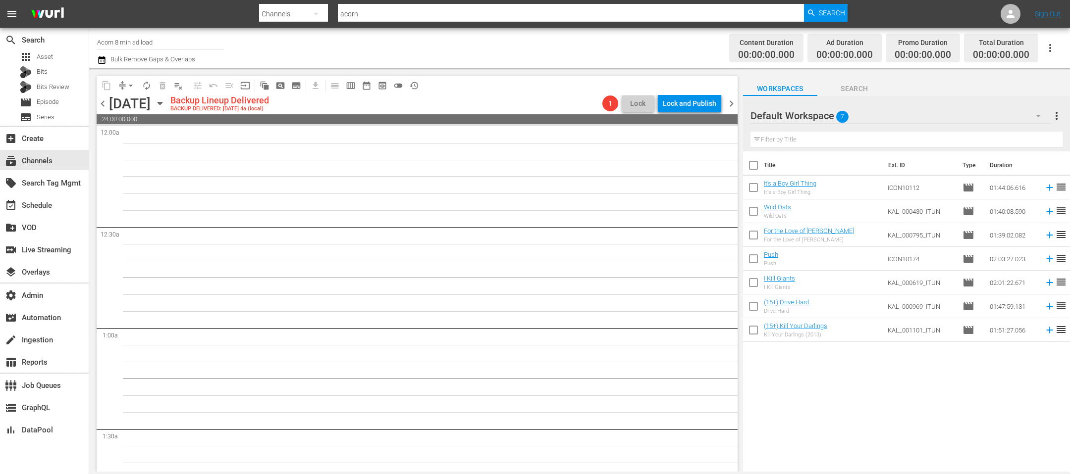
click at [731, 102] on span "chevron_right" at bounding box center [731, 104] width 12 height 12
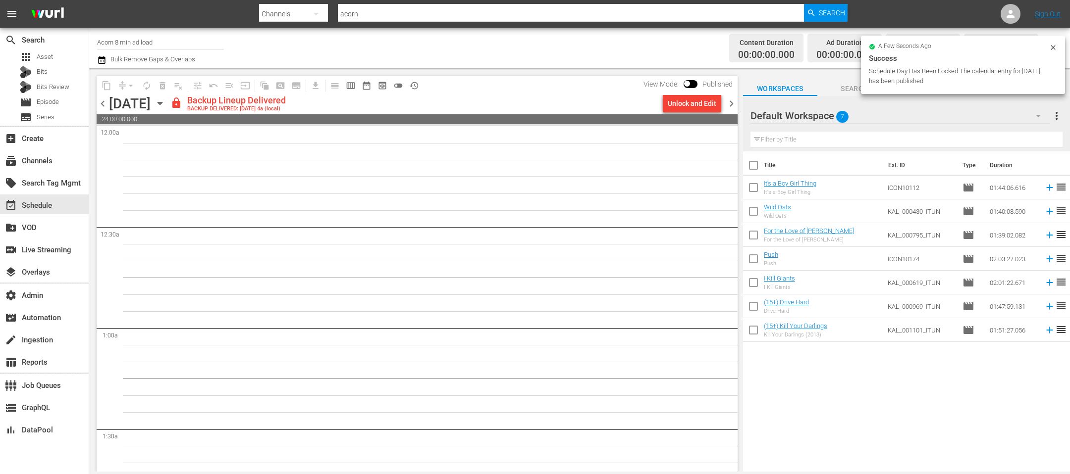
click at [693, 108] on div "Unlock and Edit" at bounding box center [692, 104] width 49 height 18
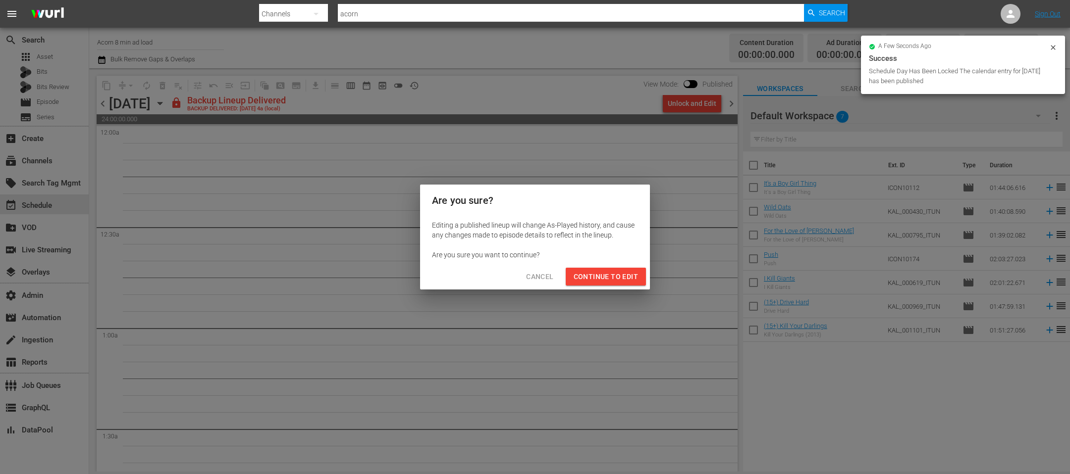
click at [588, 276] on span "Continue to Edit" at bounding box center [606, 277] width 64 height 12
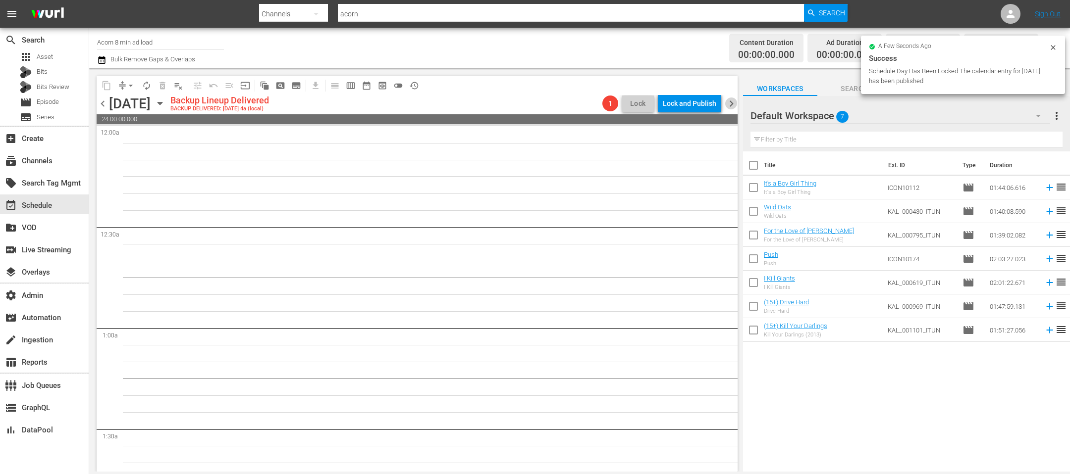
click at [728, 106] on span "chevron_right" at bounding box center [731, 104] width 12 height 12
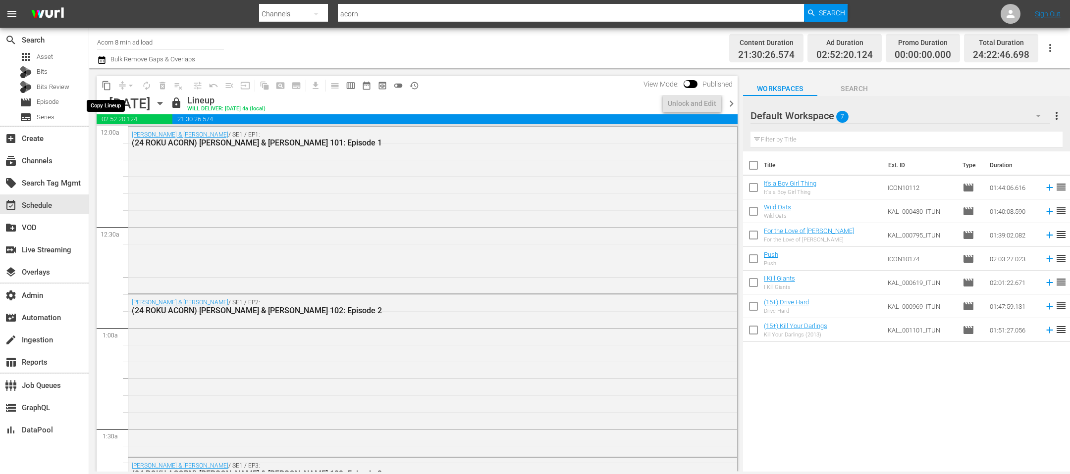
click at [104, 86] on span "content_copy" at bounding box center [107, 86] width 10 height 10
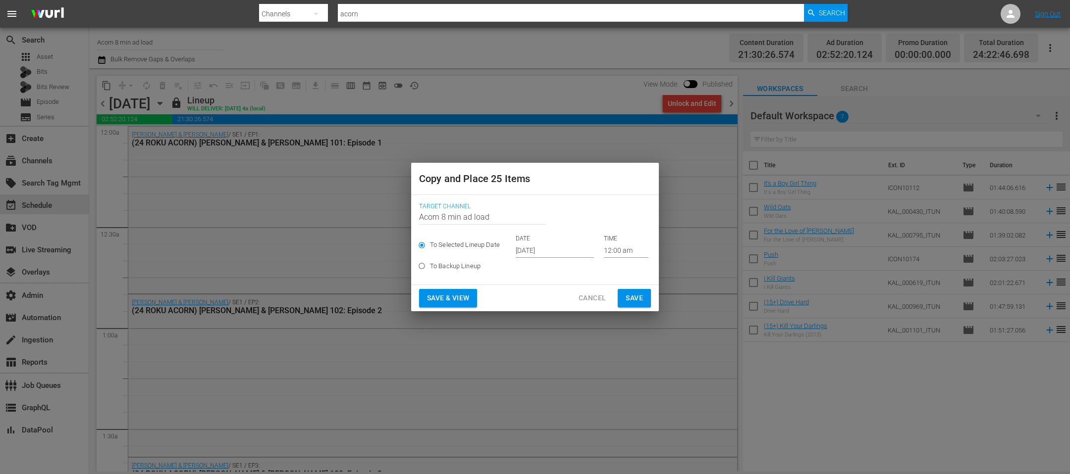
click at [533, 247] on input "[DATE]" at bounding box center [555, 250] width 78 height 15
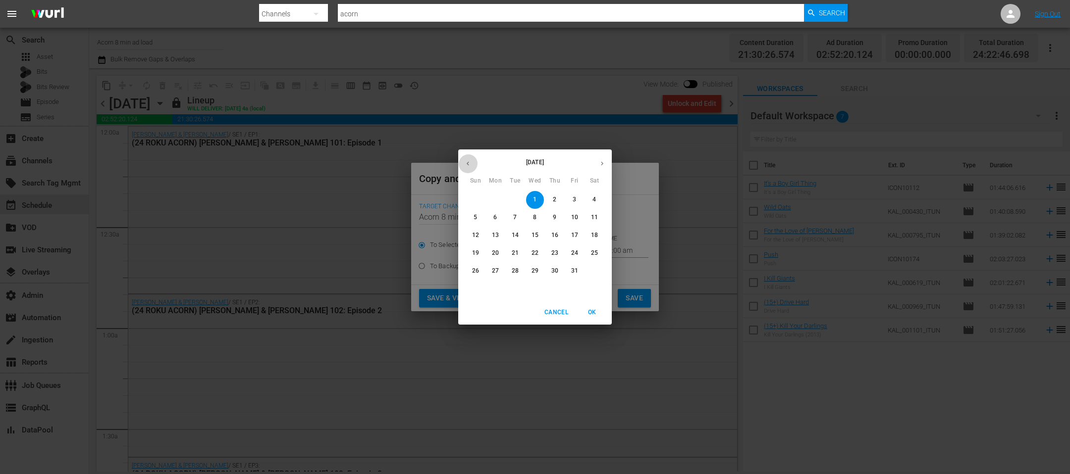
click at [466, 163] on icon "button" at bounding box center [467, 163] width 7 height 7
click at [494, 273] on p "29" at bounding box center [495, 271] width 7 height 8
type input "[DATE]"
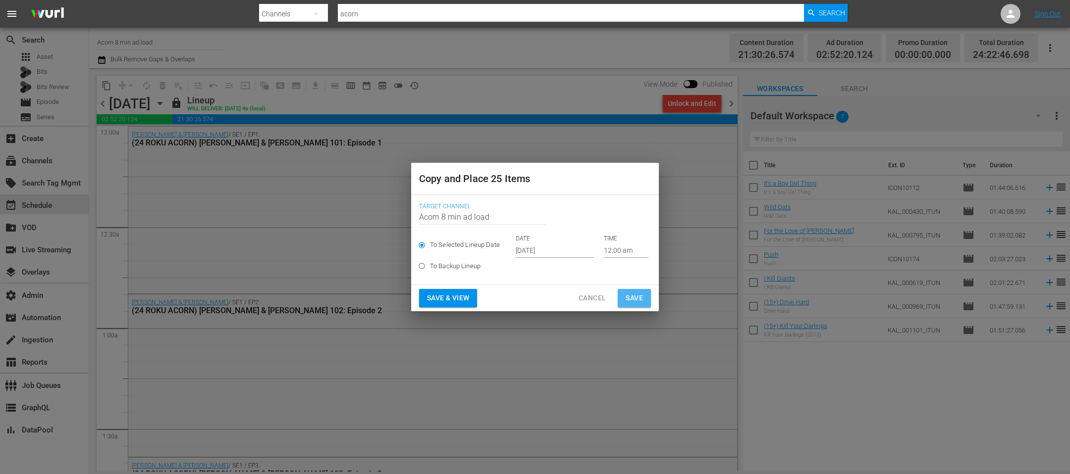
click at [636, 299] on span "Save" at bounding box center [634, 298] width 17 height 12
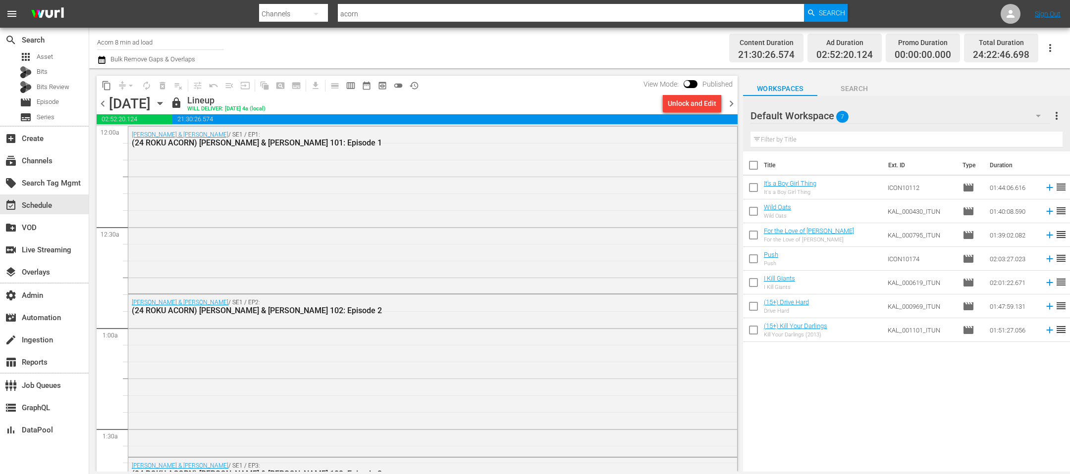
click at [732, 105] on span "chevron_right" at bounding box center [731, 104] width 12 height 12
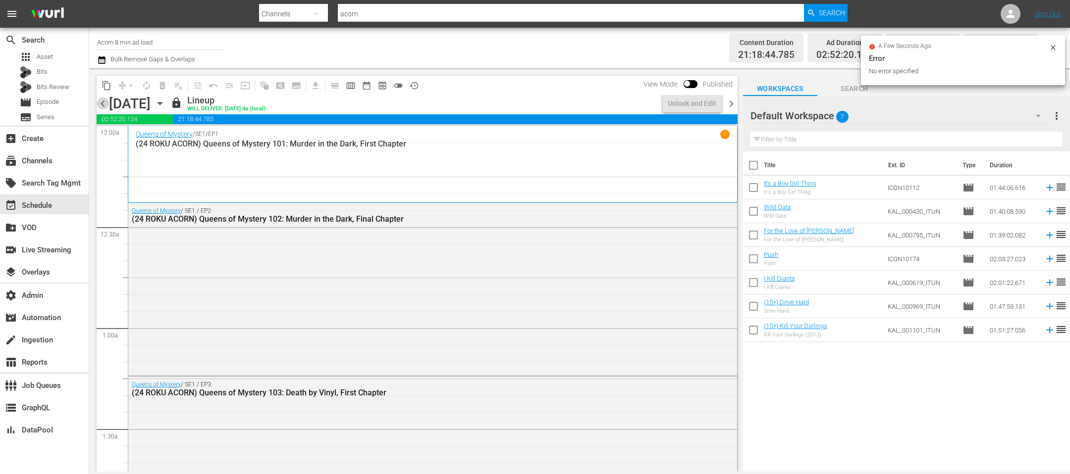
click at [105, 101] on span "chevron_left" at bounding box center [103, 104] width 12 height 12
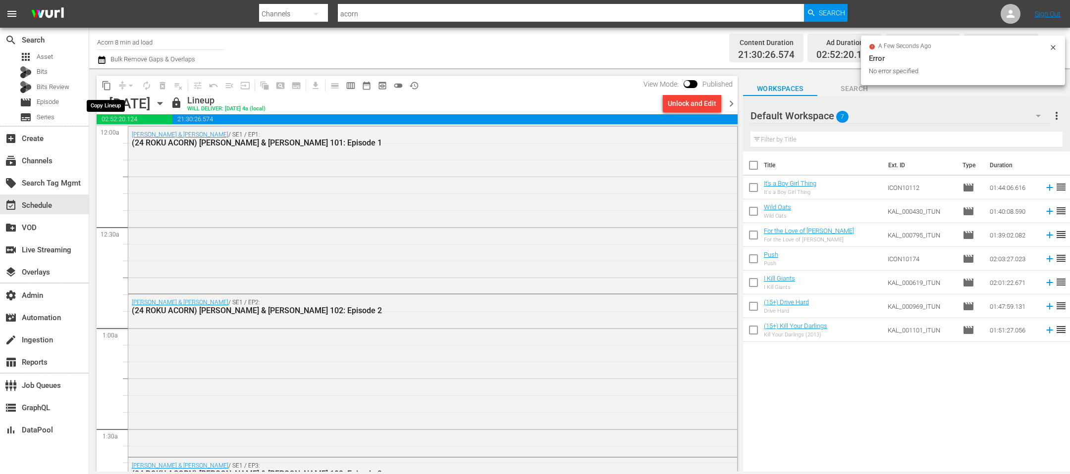
click at [108, 84] on span "content_copy" at bounding box center [107, 86] width 10 height 10
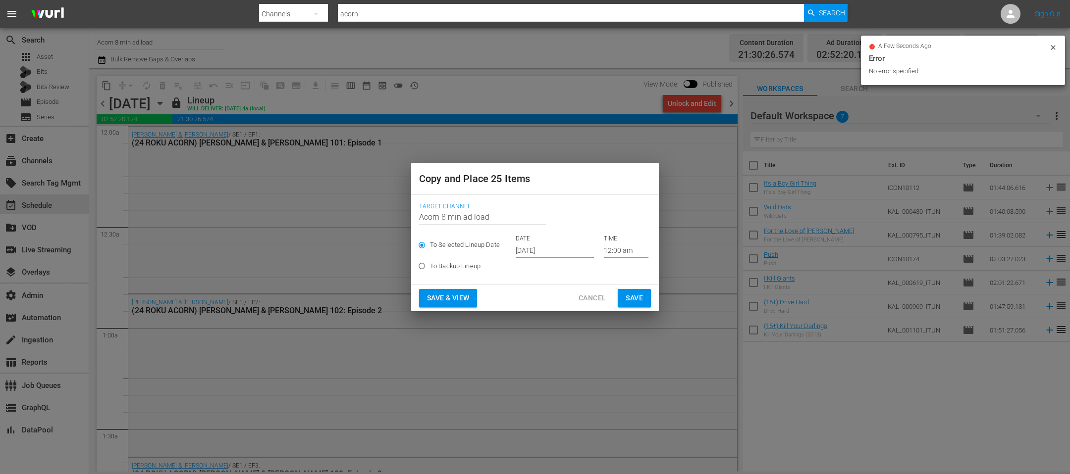
click at [519, 254] on input "[DATE]" at bounding box center [555, 250] width 78 height 15
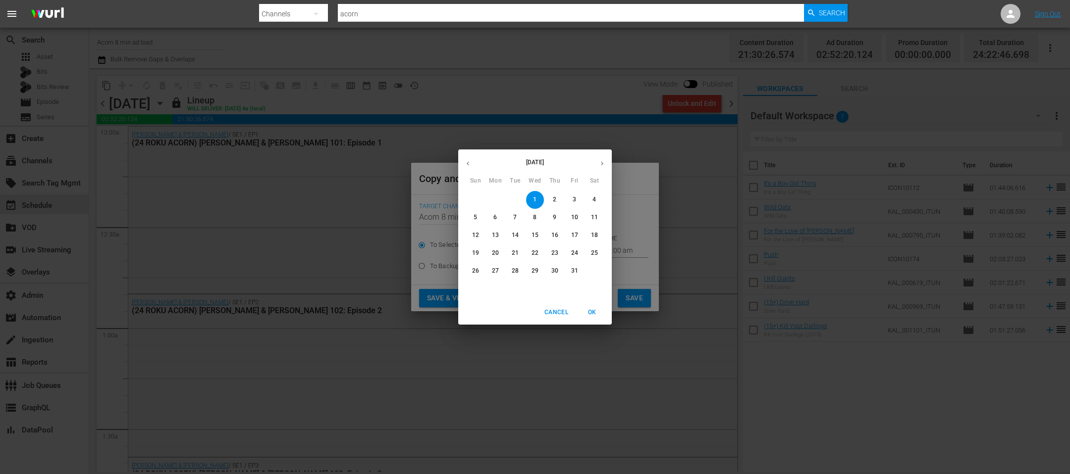
click at [466, 164] on icon "button" at bounding box center [467, 163] width 7 height 7
click at [512, 272] on p "30" at bounding box center [515, 271] width 7 height 8
type input "[DATE]"
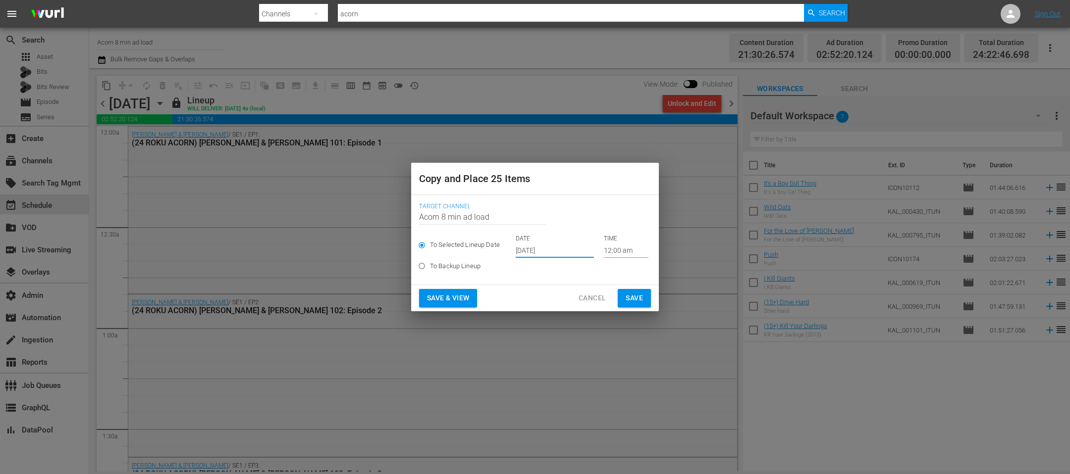
click at [434, 295] on span "Save & View" at bounding box center [448, 298] width 42 height 12
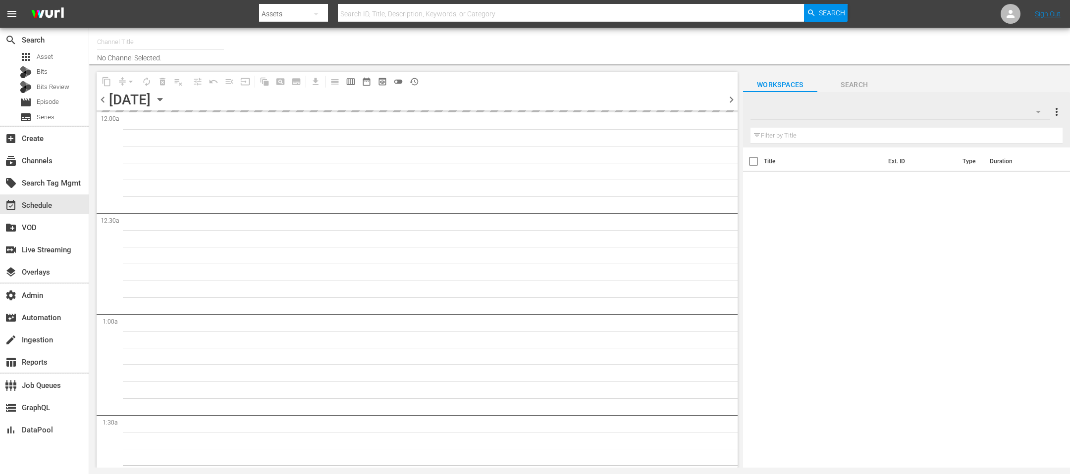
type input "Acorn 8 min ad load (2033)"
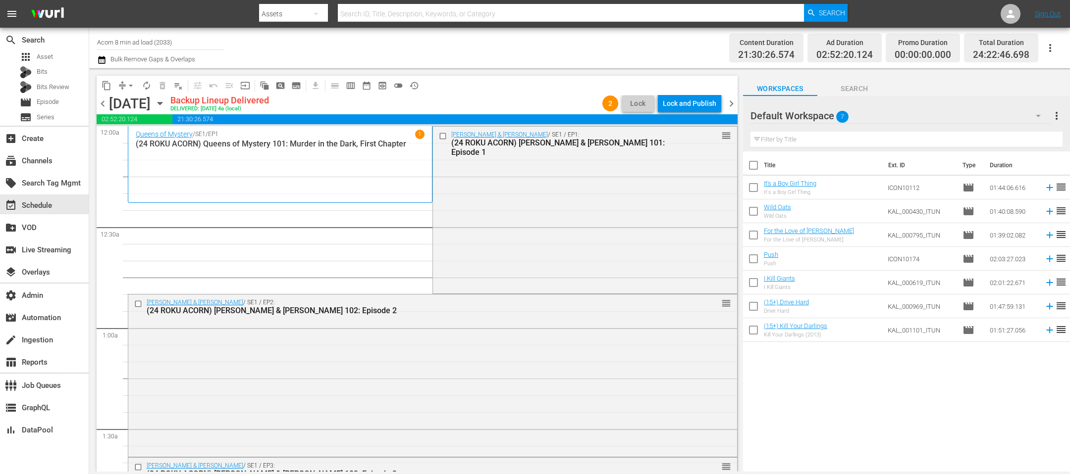
click at [692, 105] on div "Lock and Publish" at bounding box center [689, 104] width 53 height 18
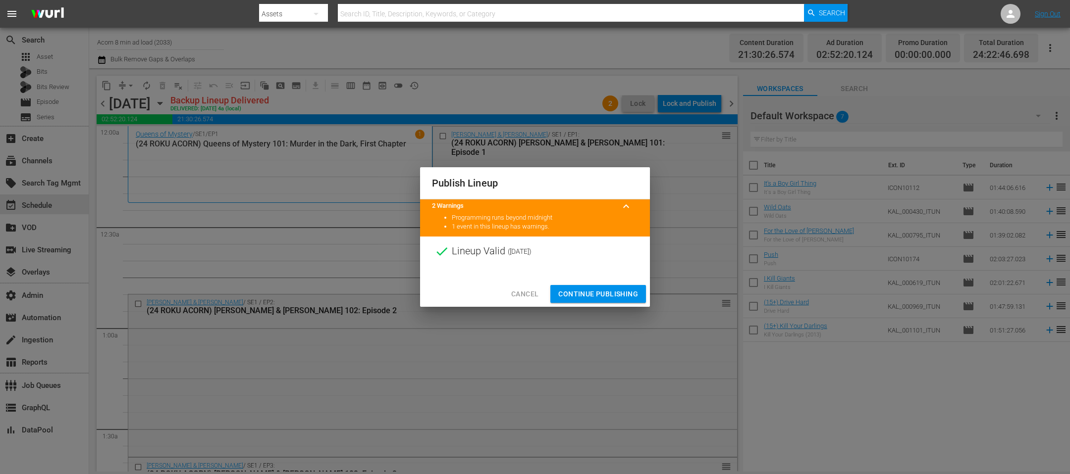
click at [602, 290] on span "Continue Publishing" at bounding box center [598, 294] width 80 height 12
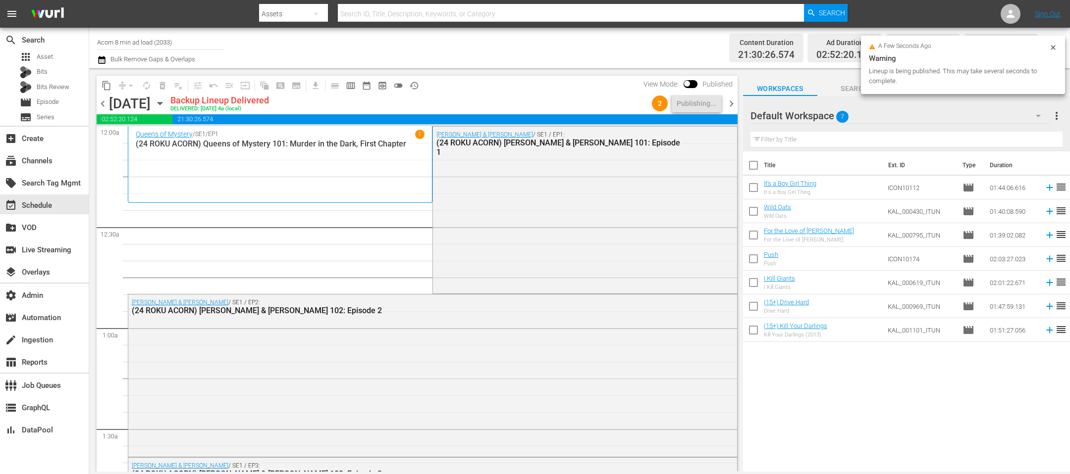
click at [101, 104] on span "chevron_left" at bounding box center [103, 104] width 12 height 12
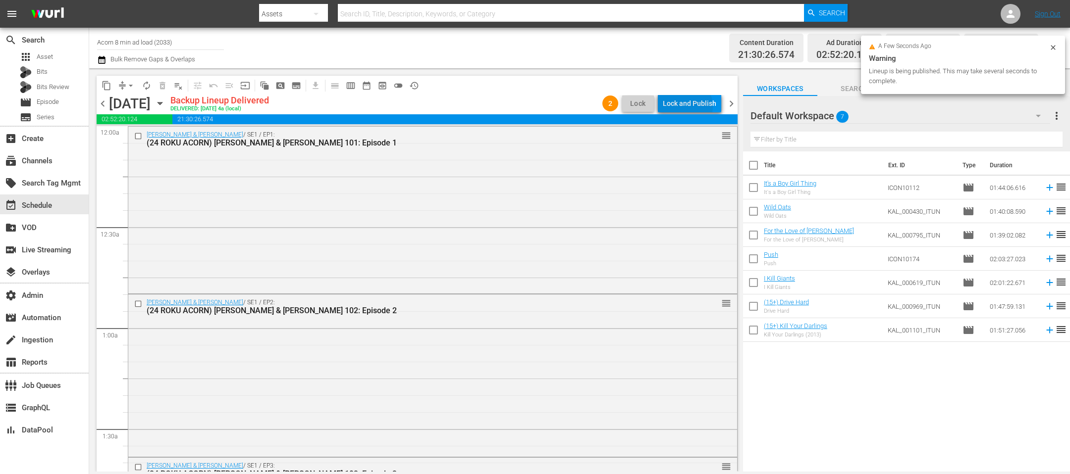
click at [686, 106] on div "Lock and Publish" at bounding box center [689, 104] width 53 height 18
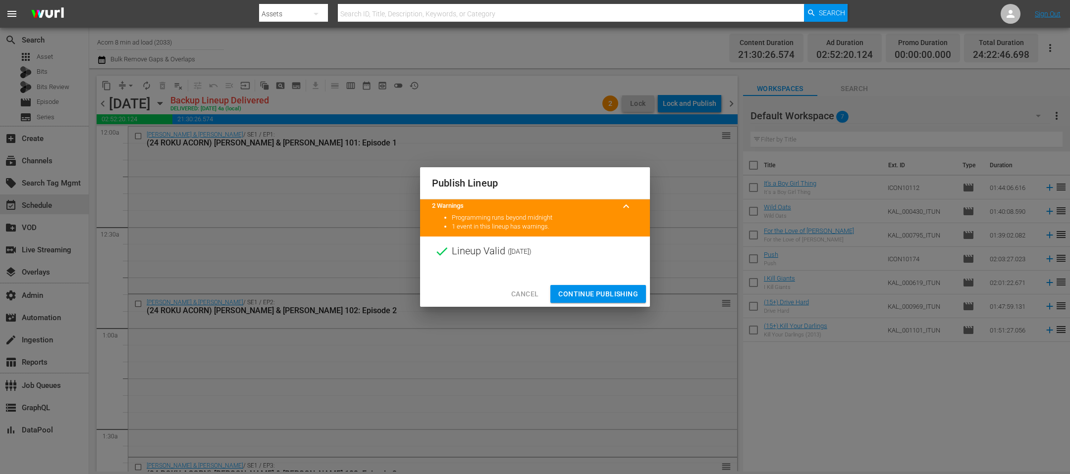
click at [606, 295] on span "Continue Publishing" at bounding box center [598, 294] width 80 height 12
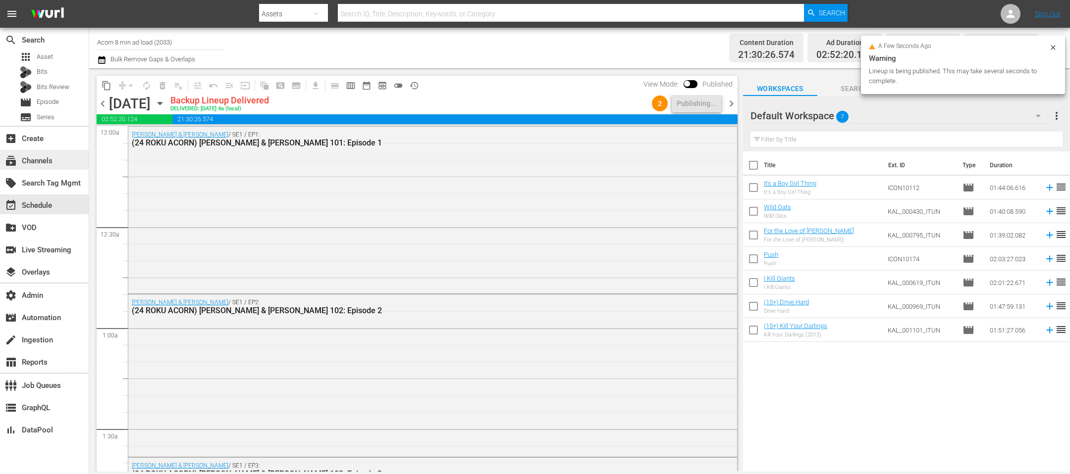
click at [50, 162] on div "subscriptions Channels" at bounding box center [27, 159] width 55 height 9
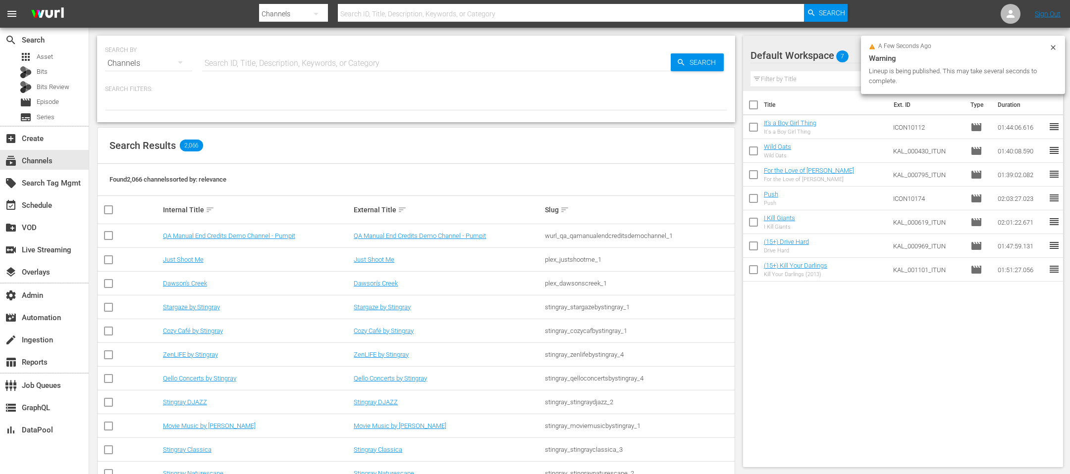
click at [293, 67] on input "text" at bounding box center [436, 64] width 469 height 24
type input "[PERSON_NAME]"
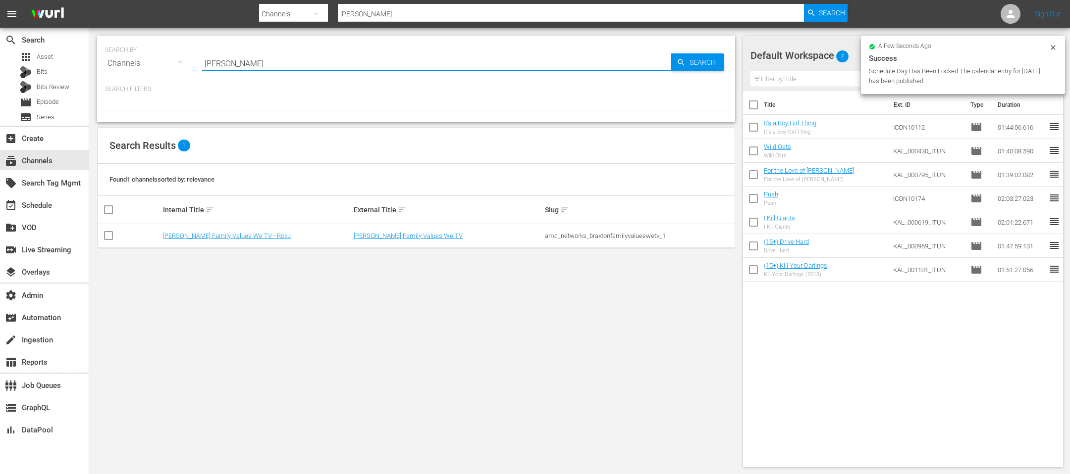
click at [239, 228] on td "[PERSON_NAME] Family Values We TV - Roku" at bounding box center [256, 236] width 191 height 24
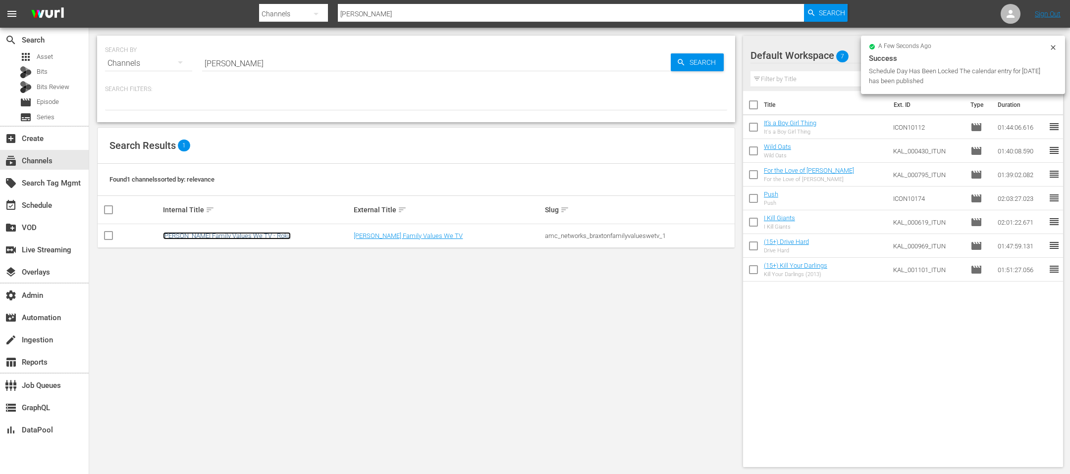
click at [237, 234] on link "[PERSON_NAME] Family Values We TV - Roku" at bounding box center [227, 235] width 128 height 7
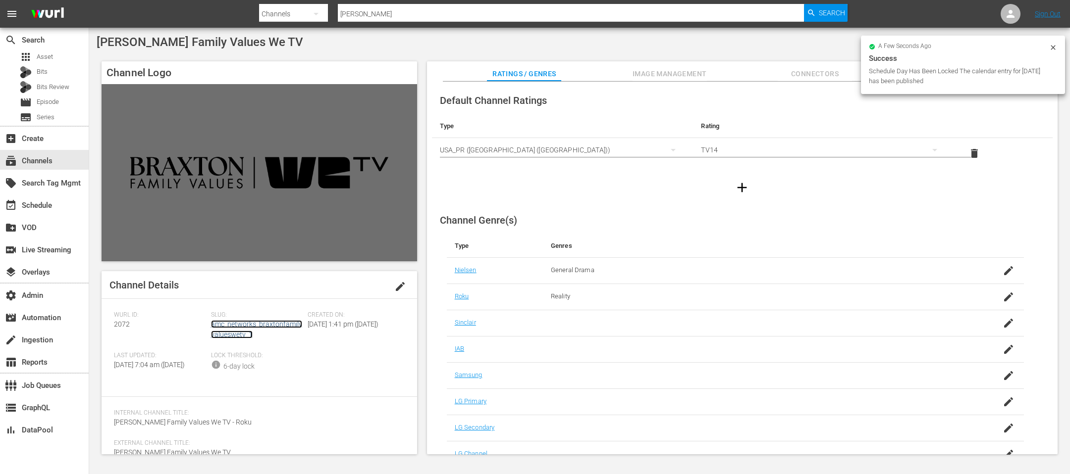
click at [246, 322] on link "amc_networks_braxtonfamilyvalueswetv_1" at bounding box center [256, 329] width 91 height 18
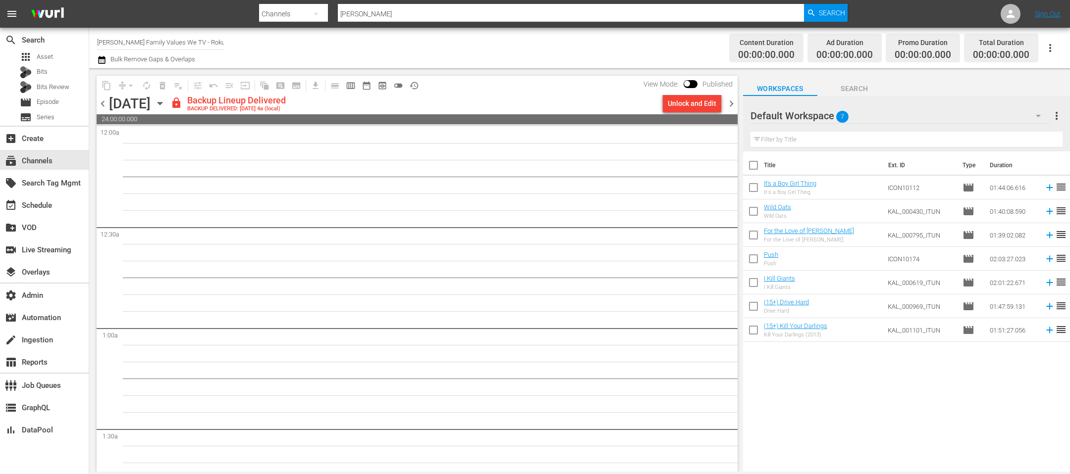
click at [675, 112] on div "chevron_left [DATE] [DATE] lock Backup Lineup Delivered BACKUP DELIVERED: [DATE…" at bounding box center [417, 104] width 641 height 19
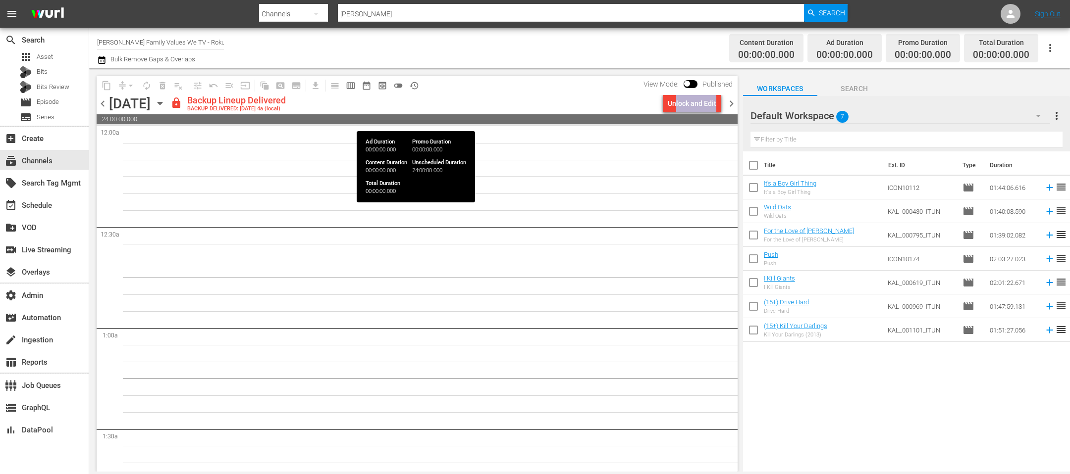
click at [675, 110] on div "chevron_left [DATE] [DATE] lock Backup Lineup Delivered BACKUP DELIVERED: [DATE…" at bounding box center [417, 104] width 641 height 19
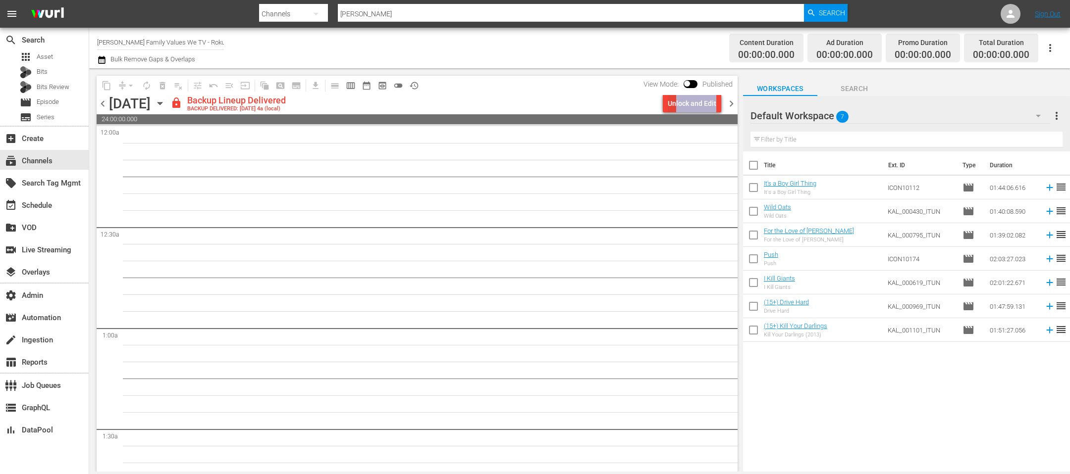
click at [676, 106] on div "Unlock and Edit" at bounding box center [692, 104] width 49 height 18
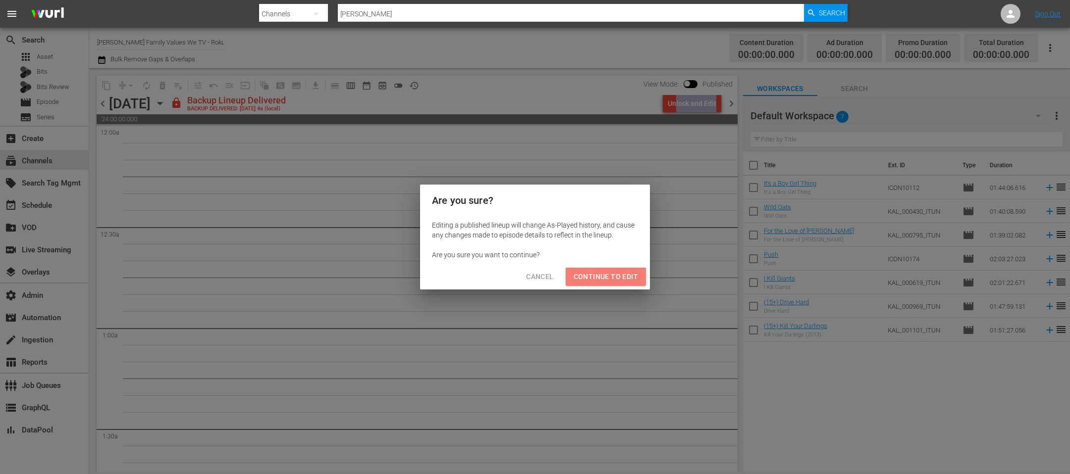
click at [607, 281] on span "Continue to Edit" at bounding box center [606, 277] width 64 height 12
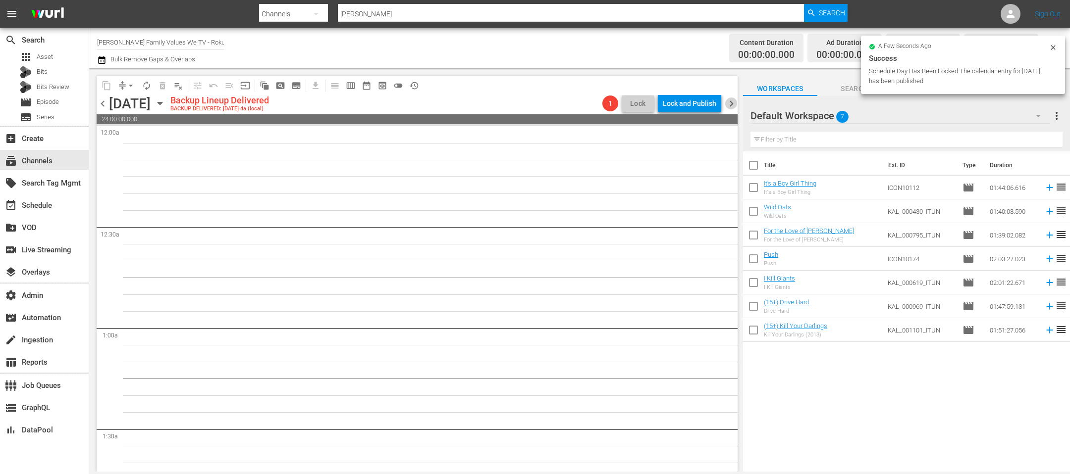
click at [734, 105] on span "chevron_right" at bounding box center [731, 104] width 12 height 12
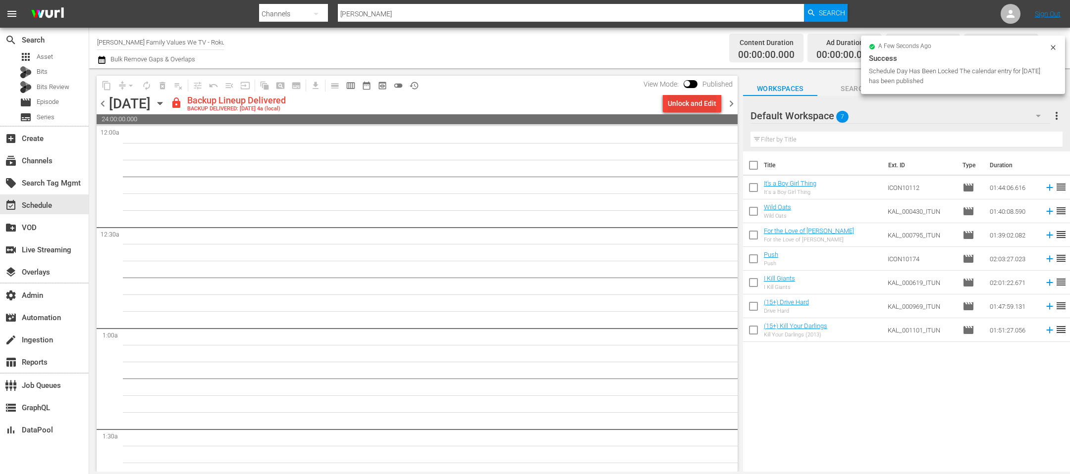
click at [676, 101] on div "Unlock and Edit" at bounding box center [692, 104] width 49 height 18
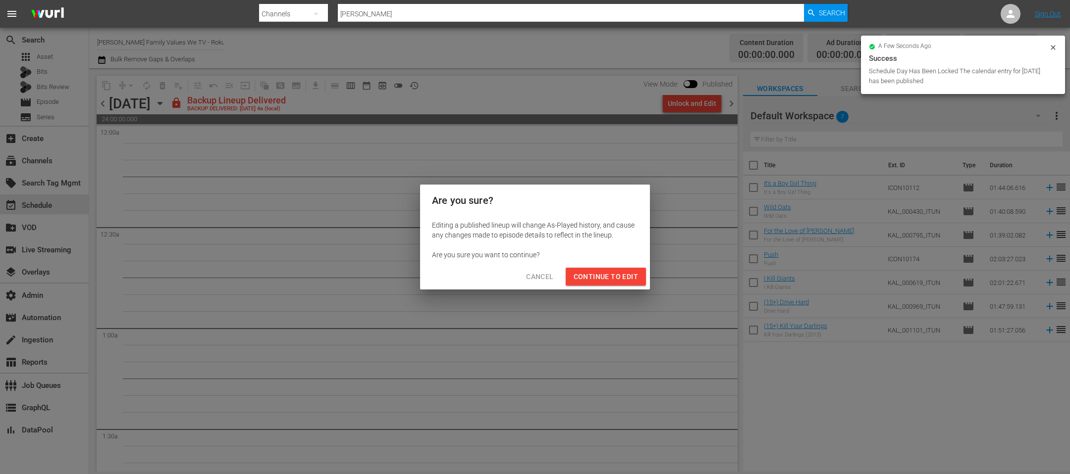
click at [574, 285] on button "Continue to Edit" at bounding box center [606, 277] width 80 height 18
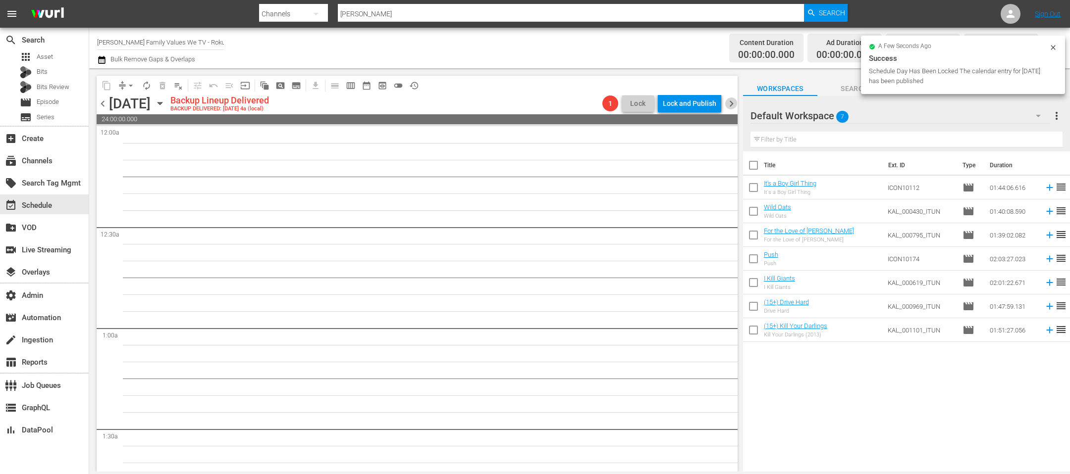
click at [728, 101] on span "chevron_right" at bounding box center [731, 104] width 12 height 12
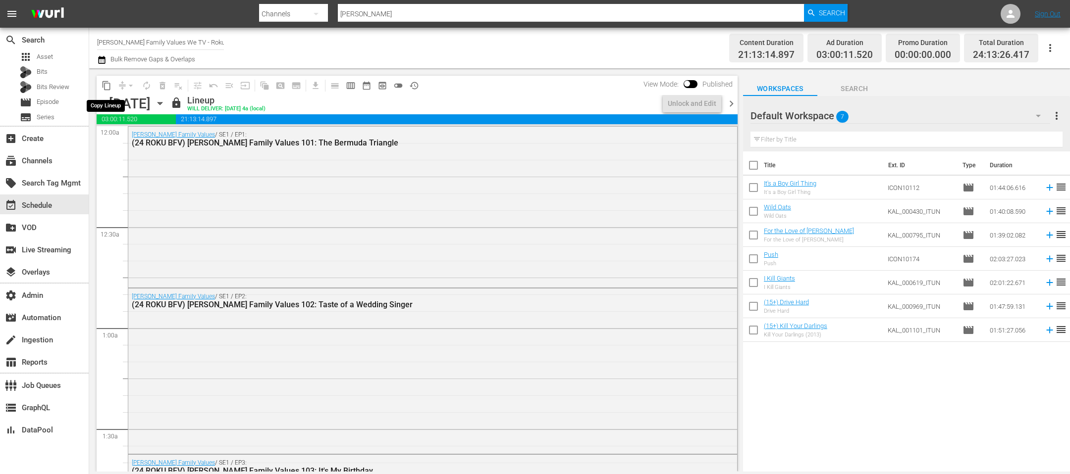
click at [108, 87] on span "content_copy" at bounding box center [107, 86] width 10 height 10
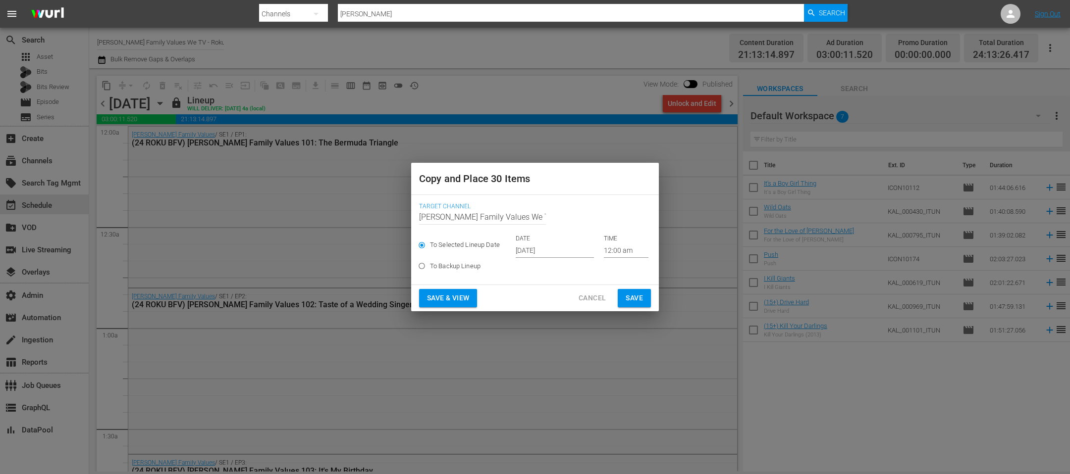
click at [540, 246] on input "Oct 1st 2025" at bounding box center [555, 250] width 78 height 15
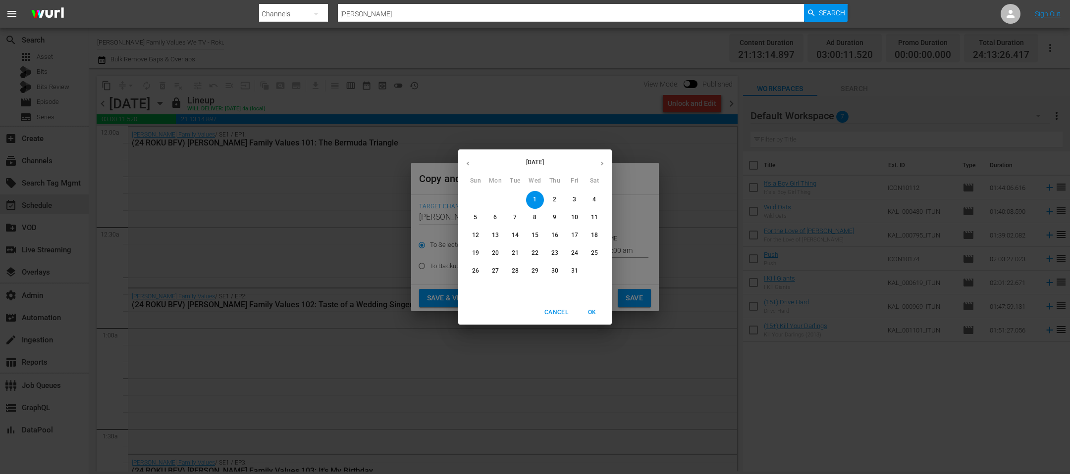
click at [467, 161] on icon "button" at bounding box center [467, 163] width 7 height 7
click at [514, 271] on p "30" at bounding box center [515, 271] width 7 height 8
type input "Sep 30th 2025"
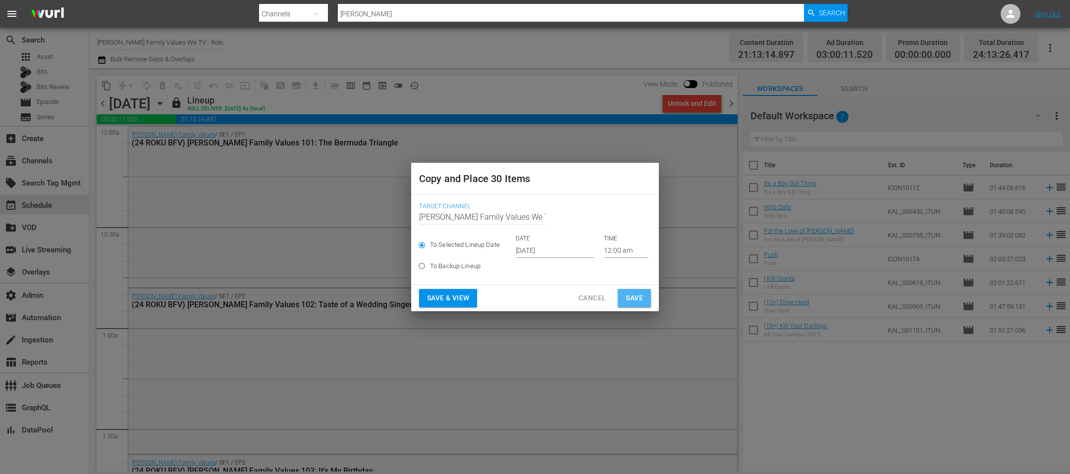
click at [629, 293] on span "Save" at bounding box center [634, 298] width 17 height 12
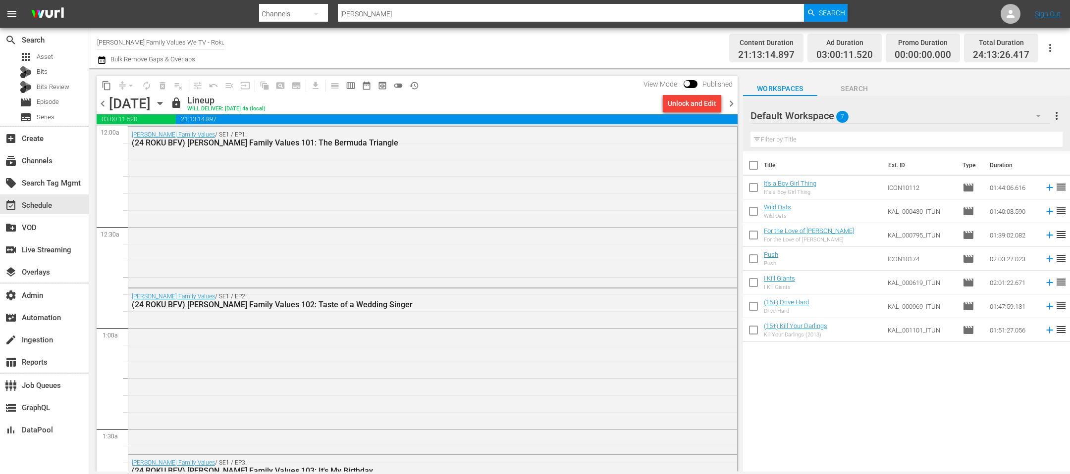
click at [104, 82] on span "content_copy" at bounding box center [107, 86] width 10 height 10
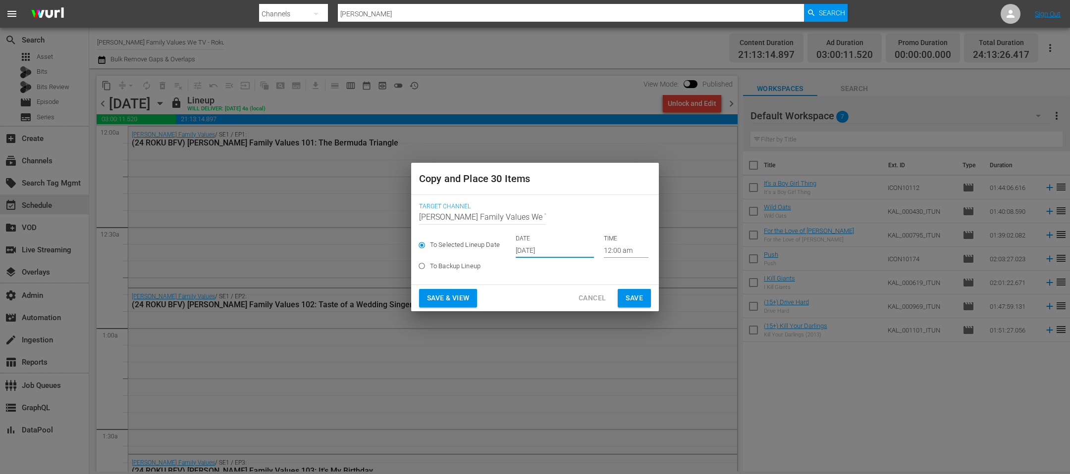
click at [529, 247] on input "Oct 1st 2025" at bounding box center [555, 250] width 78 height 15
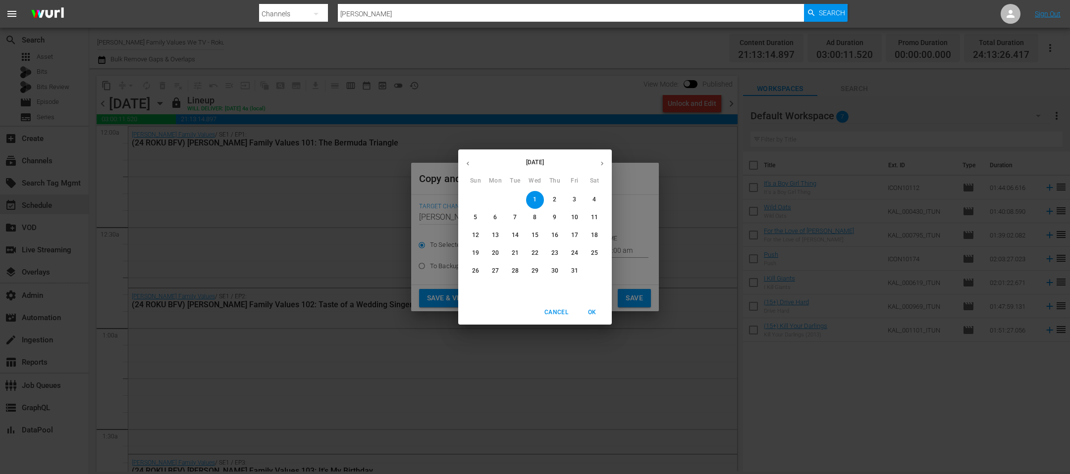
click at [468, 166] on icon "button" at bounding box center [467, 163] width 7 height 7
click at [493, 274] on p "29" at bounding box center [495, 271] width 7 height 8
type input "Sep 29th 2025"
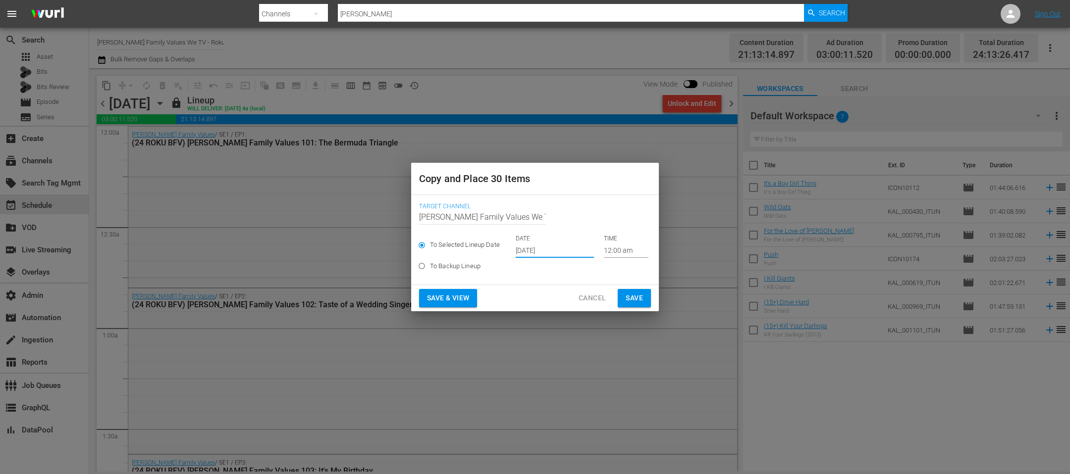
click at [451, 298] on span "Save & View" at bounding box center [448, 298] width 42 height 12
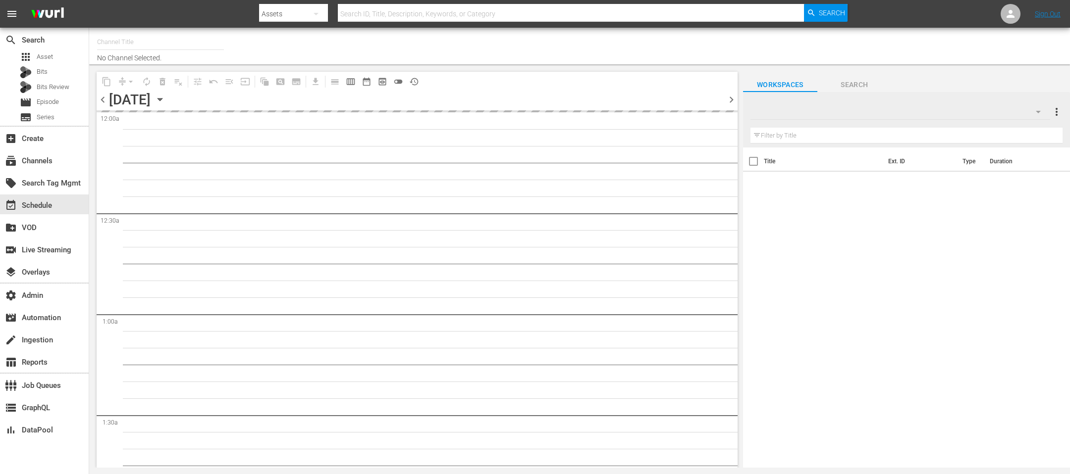
type input "[PERSON_NAME] Family Values We TV - Roku (2072)"
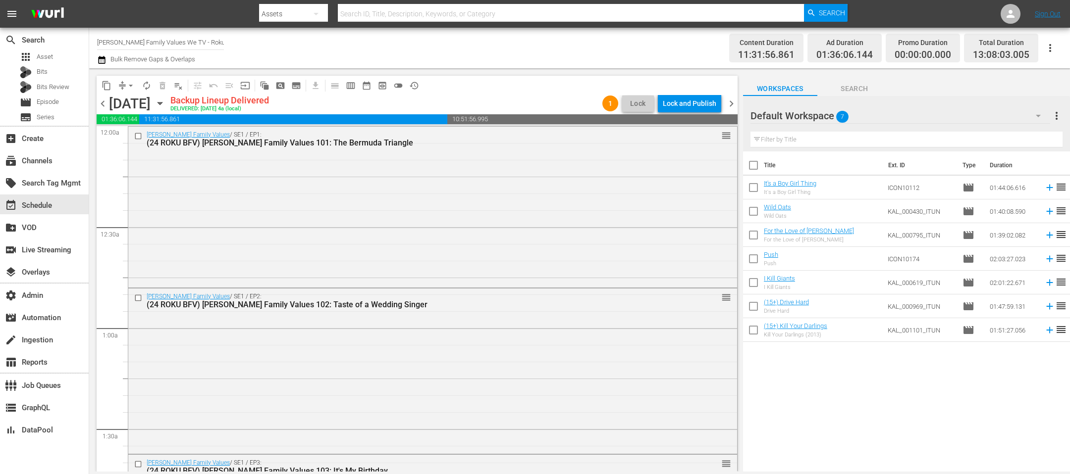
click at [688, 110] on div "Lock and Publish" at bounding box center [689, 104] width 53 height 18
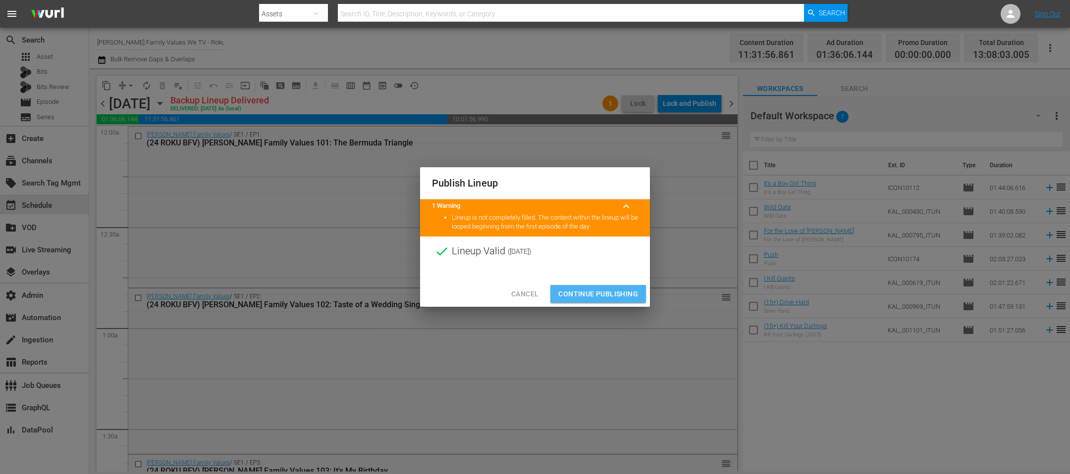
click at [591, 292] on span "Continue Publishing" at bounding box center [598, 294] width 80 height 12
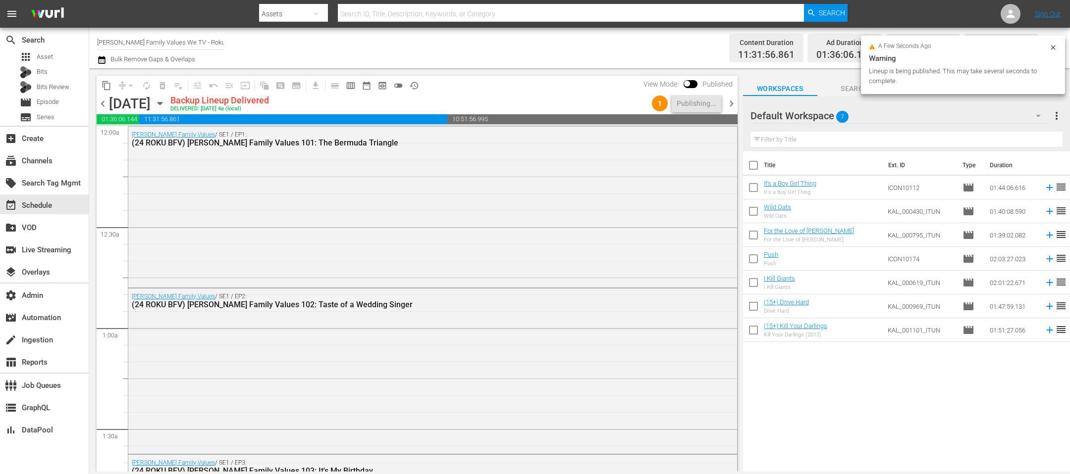
click at [729, 102] on span "chevron_right" at bounding box center [731, 104] width 12 height 12
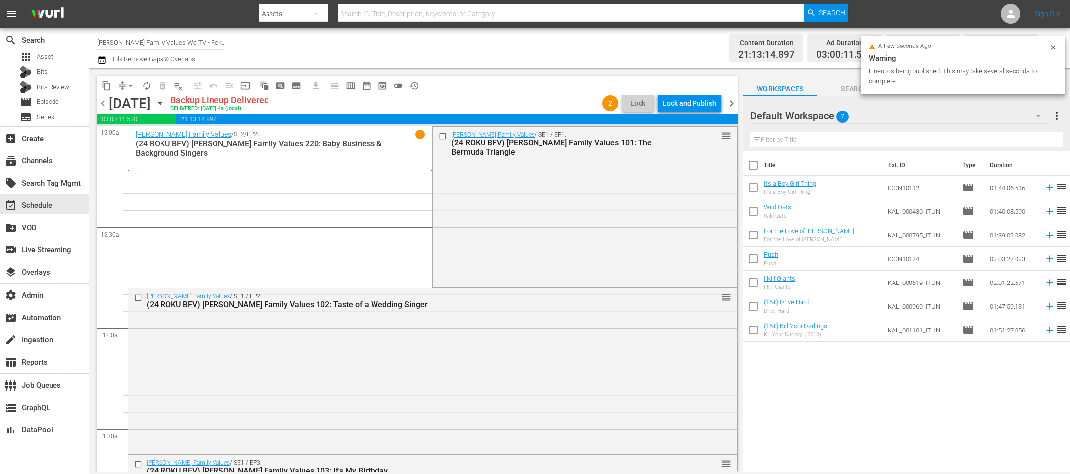
click at [682, 109] on div "Lock and Publish" at bounding box center [689, 104] width 53 height 18
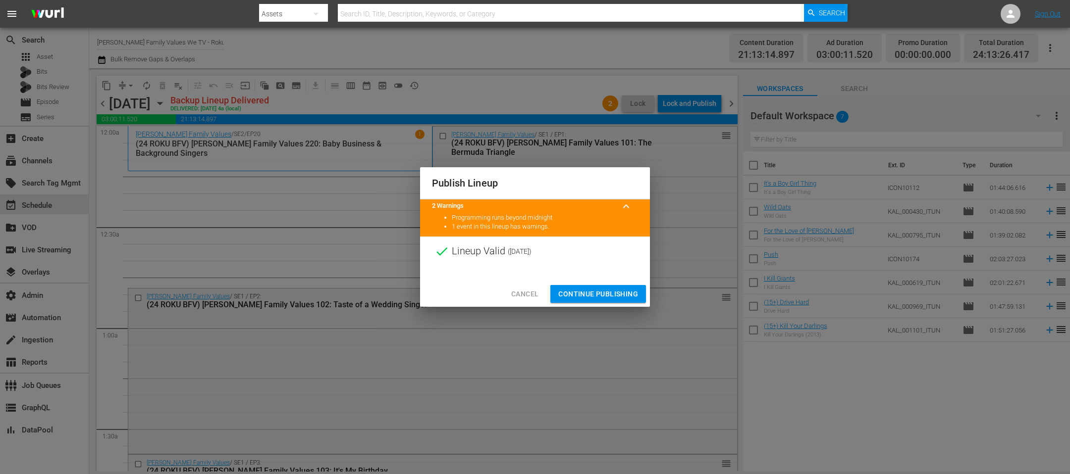
click at [604, 292] on span "Continue Publishing" at bounding box center [598, 294] width 80 height 12
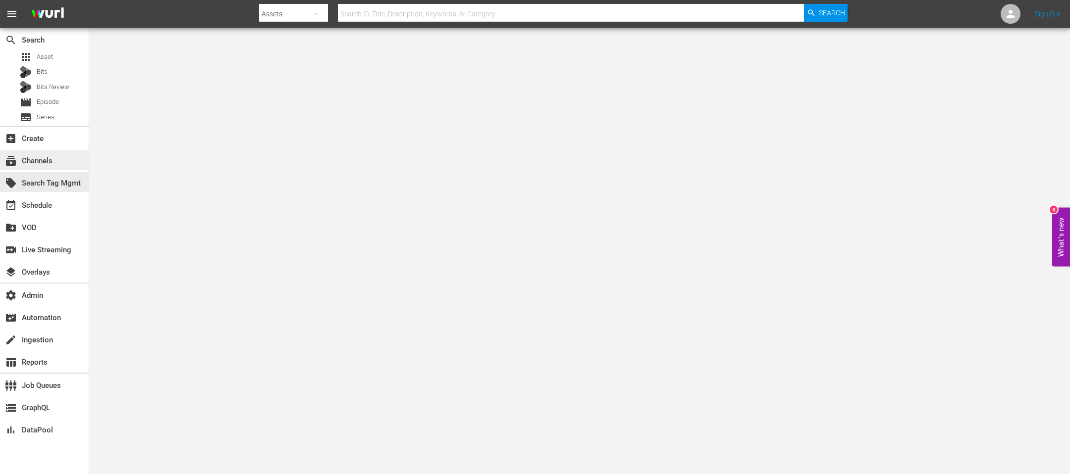
click at [46, 167] on div "subscriptions Channels" at bounding box center [44, 160] width 89 height 20
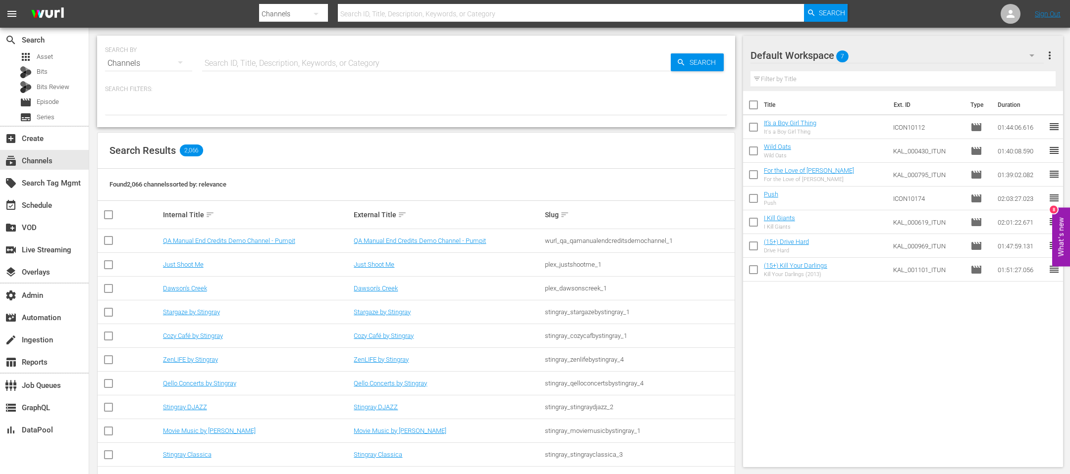
click at [371, 59] on input "text" at bounding box center [436, 64] width 469 height 24
type input "amc en es"
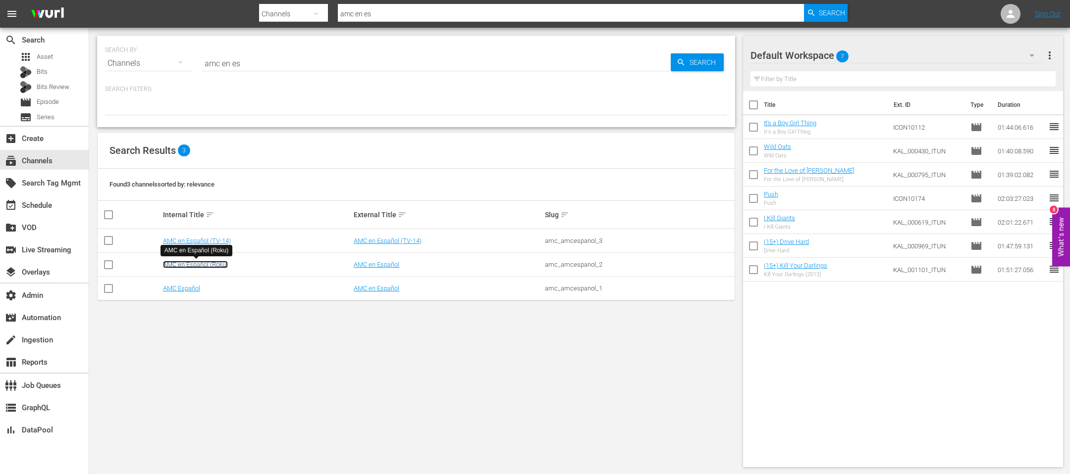
click at [217, 264] on link "AMC en Español (Roku)" at bounding box center [195, 264] width 65 height 7
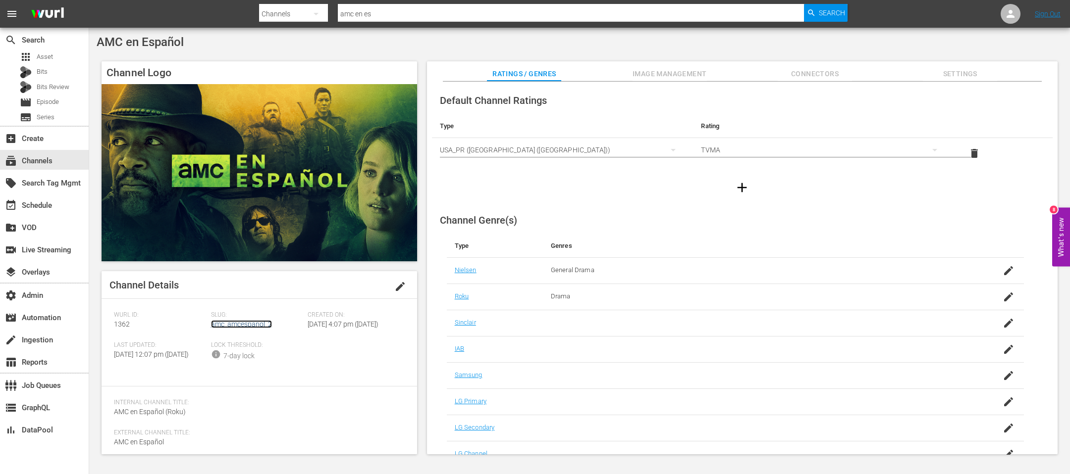
click at [237, 324] on link "amc_amcespanol_2" at bounding box center [241, 324] width 61 height 8
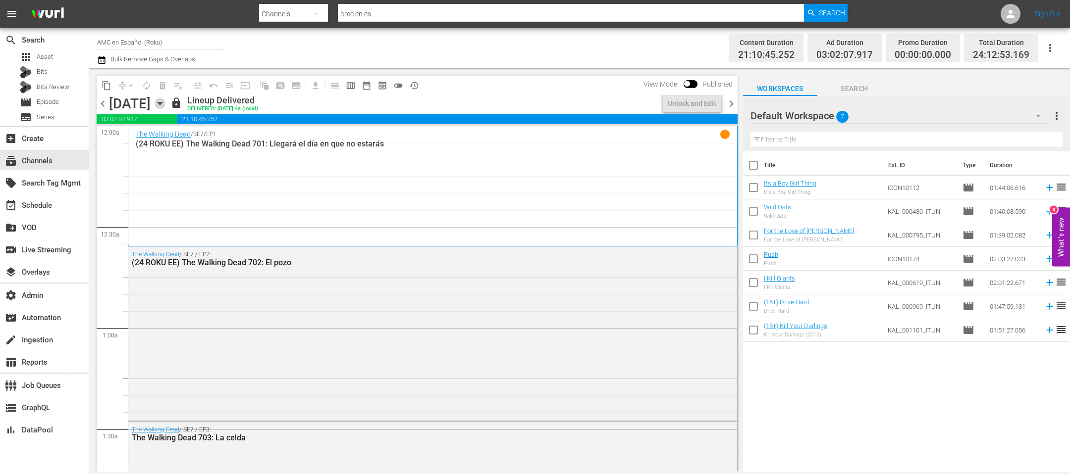
click at [165, 101] on icon "button" at bounding box center [160, 103] width 11 height 11
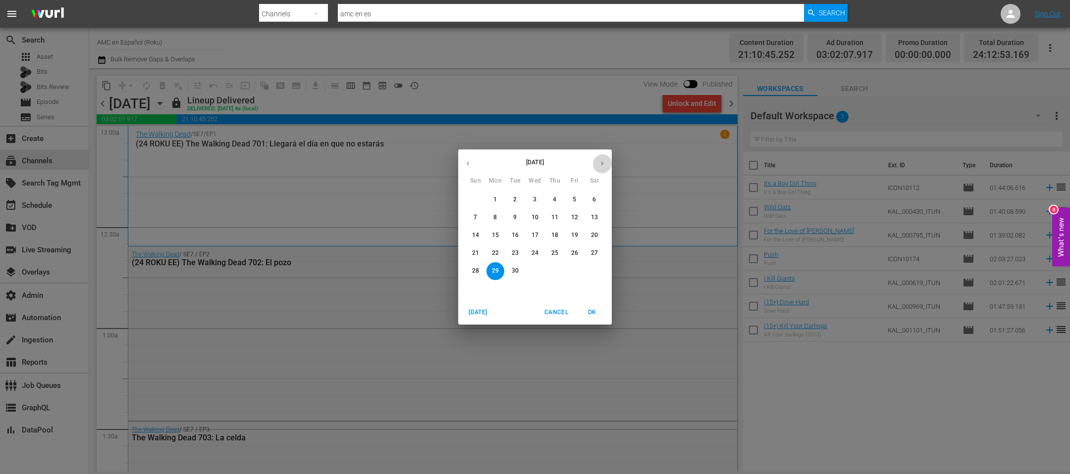
click at [604, 166] on icon "button" at bounding box center [601, 163] width 7 height 7
click at [574, 277] on button "31" at bounding box center [575, 271] width 18 height 18
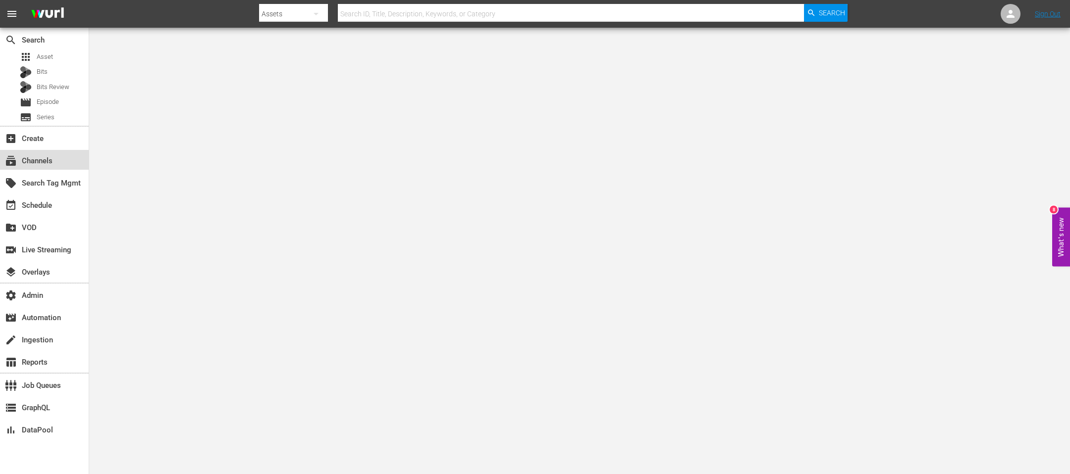
click at [42, 158] on div "subscriptions Channels" at bounding box center [27, 159] width 55 height 9
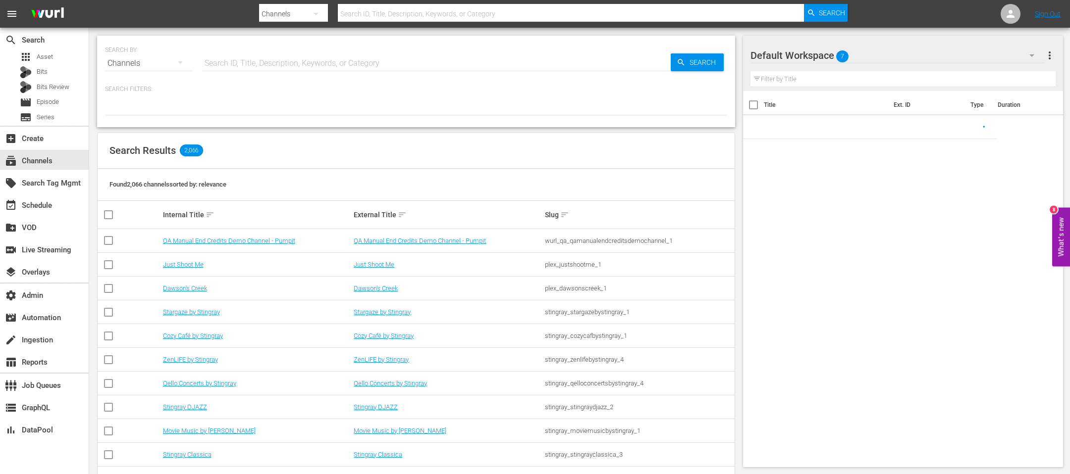
click at [292, 71] on input "text" at bounding box center [436, 64] width 469 height 24
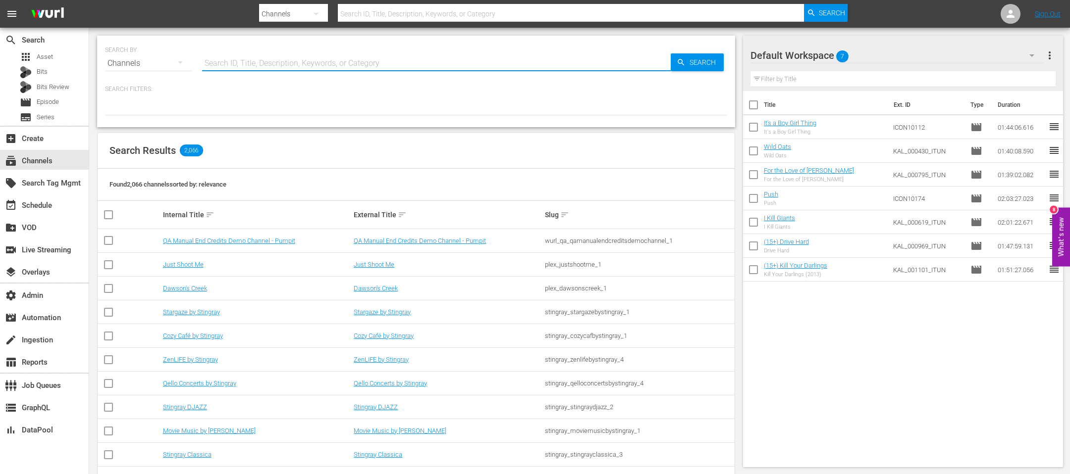
paste input "Dr. Phil Primetime on Merit TV"
type input "Dr. Phil Primetime on Merit TV"
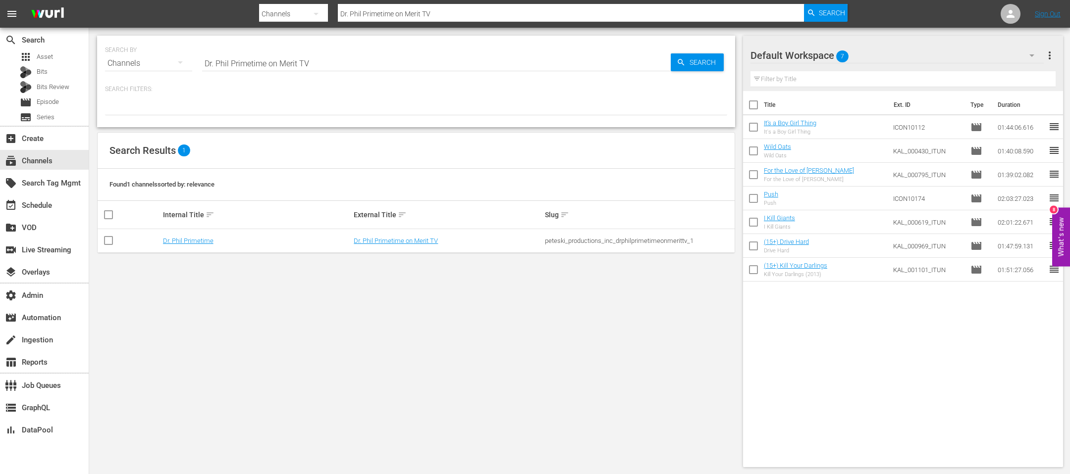
click at [183, 236] on td "Dr. Phil Primetime" at bounding box center [256, 241] width 191 height 24
click at [183, 239] on link "Dr. Phil Primetime" at bounding box center [188, 240] width 51 height 7
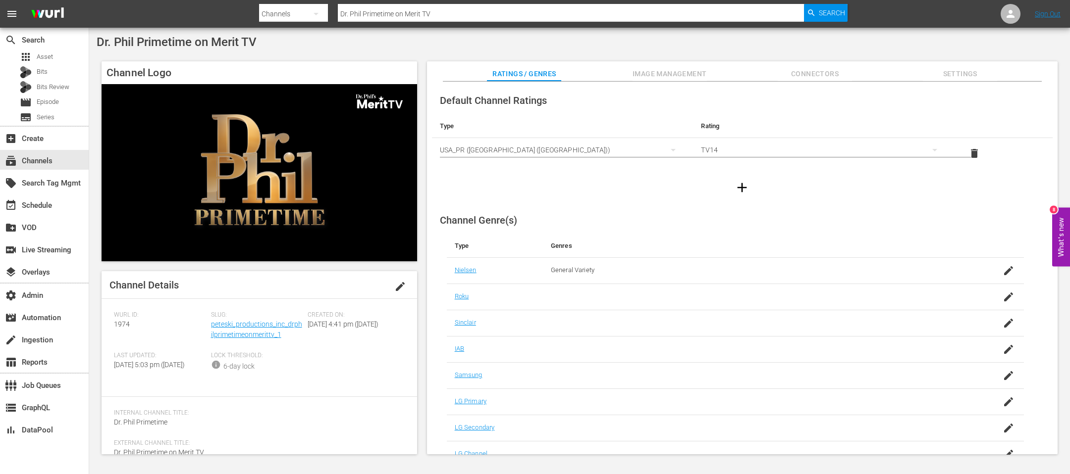
click at [235, 316] on div "Slug: peteski_productions_inc_drphilprimetimeonmerittv_1" at bounding box center [259, 332] width 97 height 41
click at [235, 316] on link "peteski_productions_inc_drphilprimetimeonmerittv_1" at bounding box center [256, 329] width 91 height 18
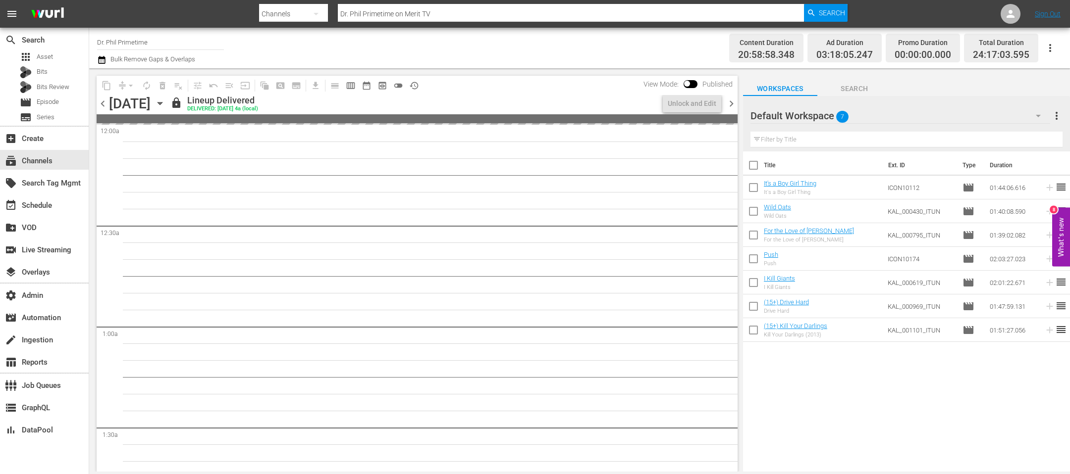
click at [168, 110] on div "[DATE] [DATE]" at bounding box center [138, 104] width 59 height 16
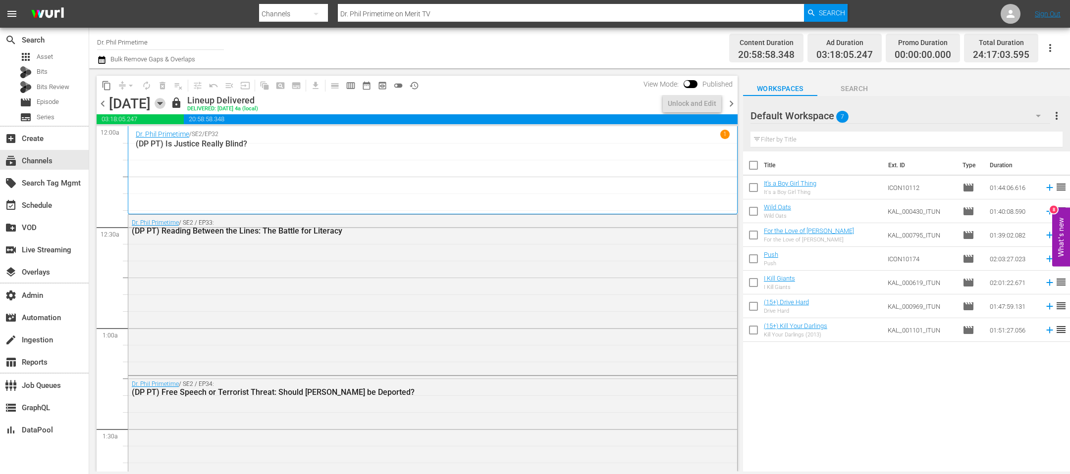
click at [162, 104] on icon "button" at bounding box center [159, 104] width 4 height 2
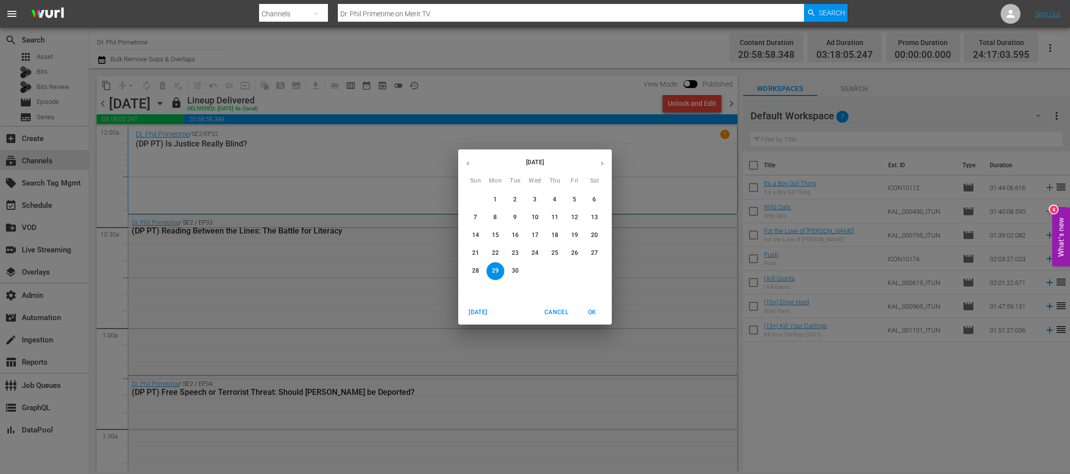
click at [599, 166] on icon "button" at bounding box center [601, 163] width 7 height 7
click at [573, 271] on p "31" at bounding box center [574, 271] width 7 height 8
